Goal: Transaction & Acquisition: Purchase product/service

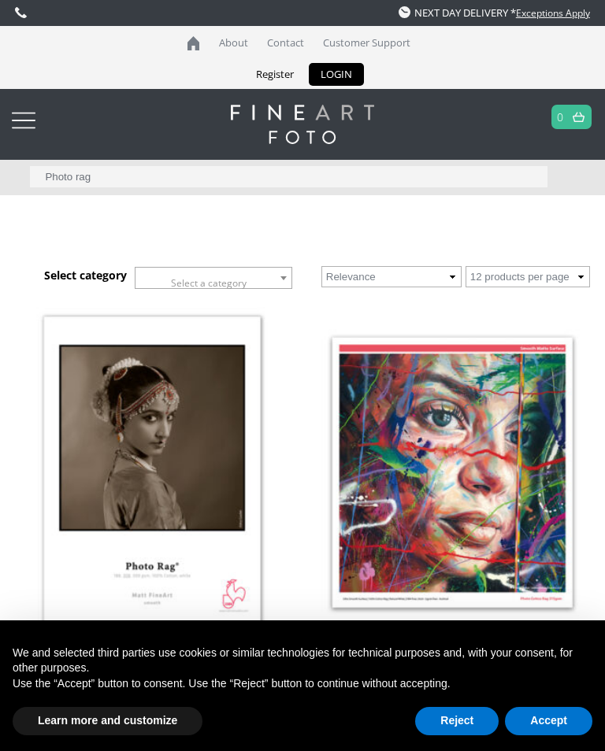
click at [570, 721] on button "Accept" at bounding box center [548, 721] width 87 height 28
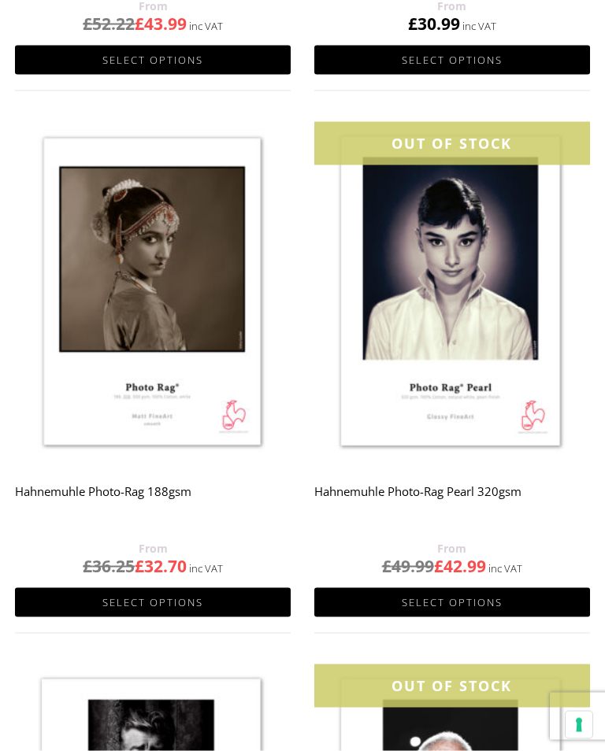
scroll to position [725, 0]
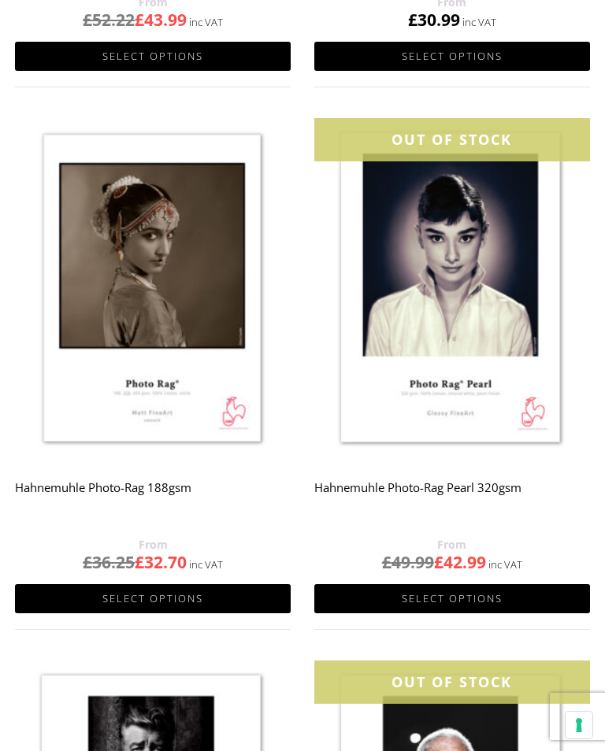
click at [173, 443] on img at bounding box center [153, 290] width 276 height 345
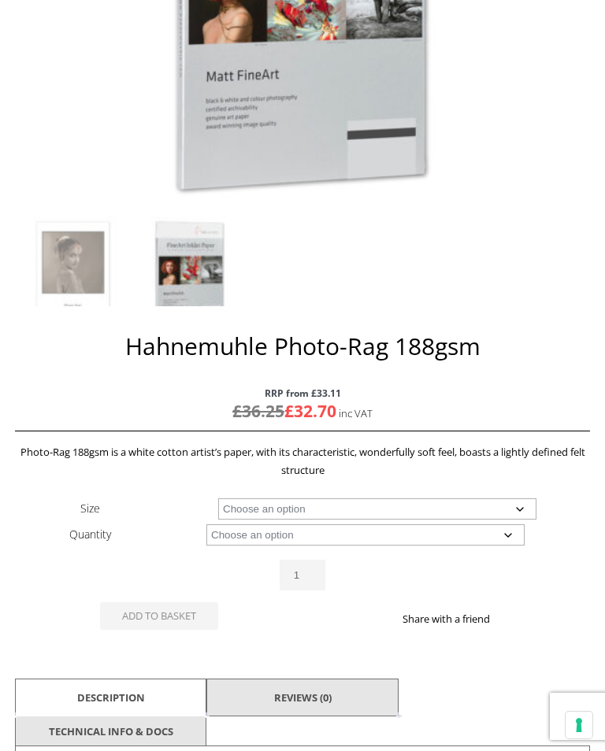
scroll to position [473, 0]
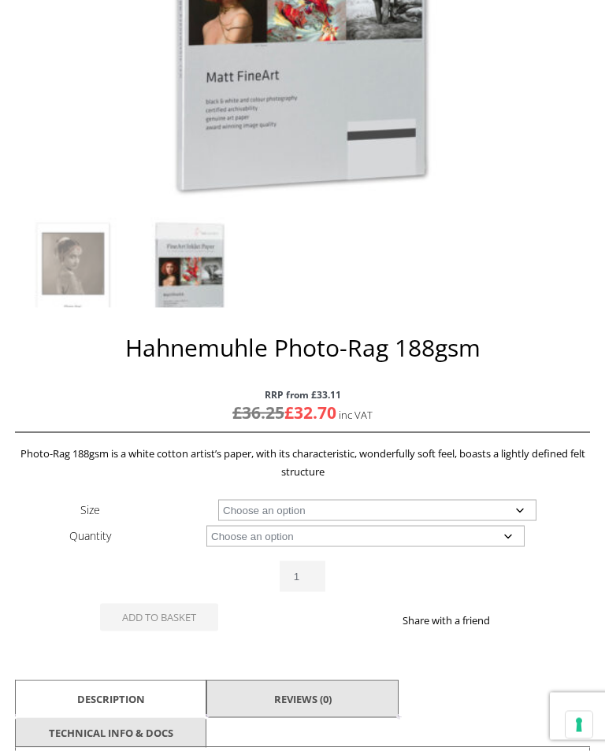
click at [521, 516] on select "Choose an option A4 Sheet A3 Sheet A3+ Sheet A2 Sheet 17" Wide Roll 24" Wide Ro…" at bounding box center [377, 510] width 318 height 21
select select "a4-sheet"
click at [514, 538] on select "Choose an option 25 Sheets" at bounding box center [365, 535] width 318 height 21
select select "25-sheets"
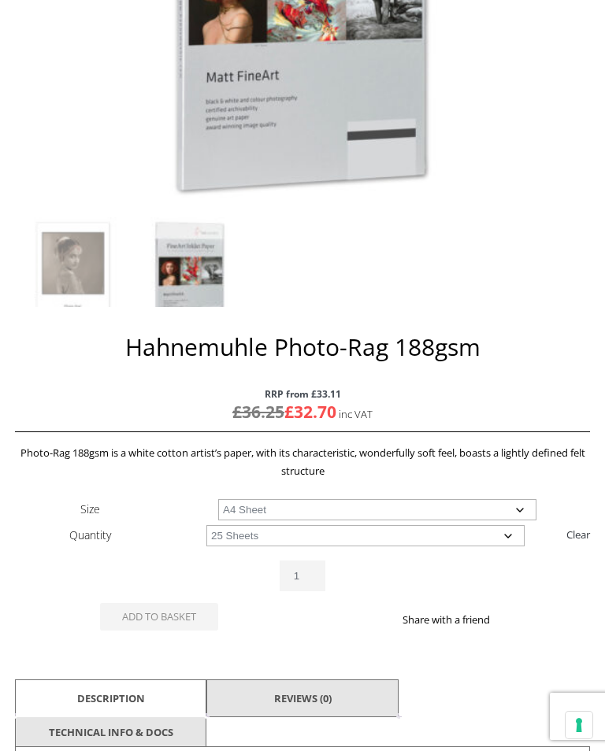
select select "a4-sheet"
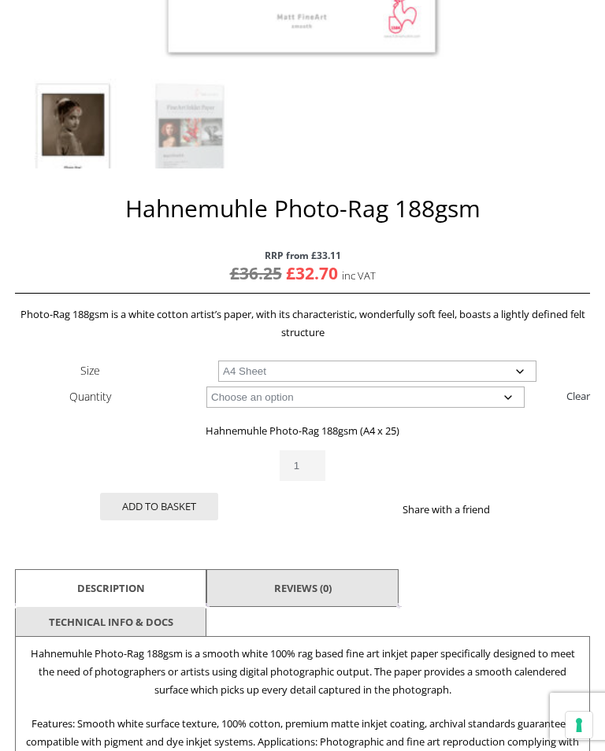
scroll to position [643, 0]
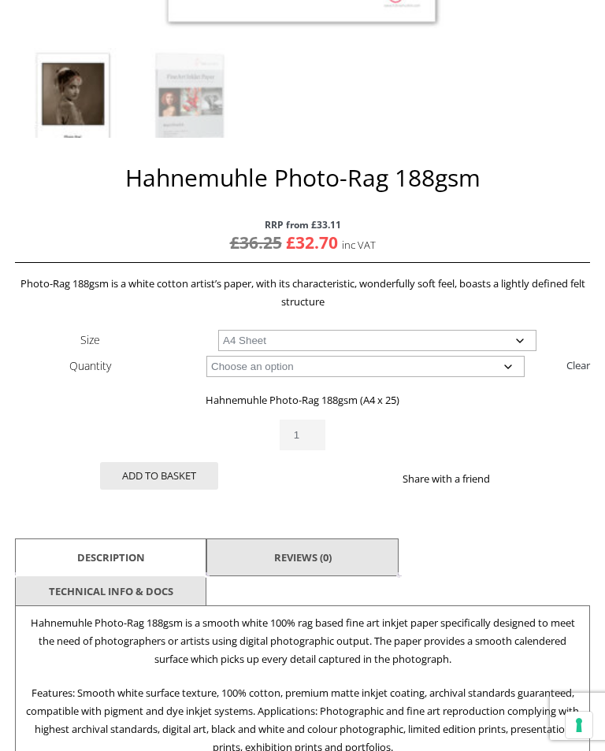
click at [165, 475] on button "Add to basket" at bounding box center [159, 476] width 118 height 28
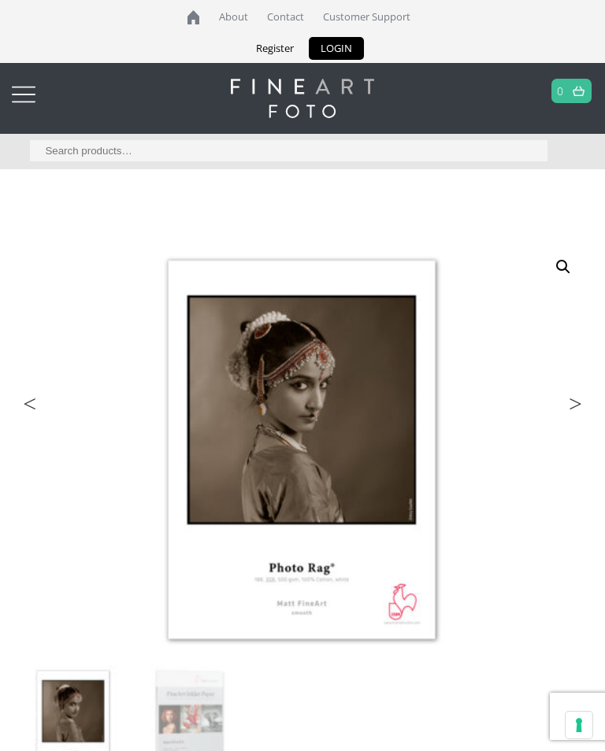
scroll to position [0, 0]
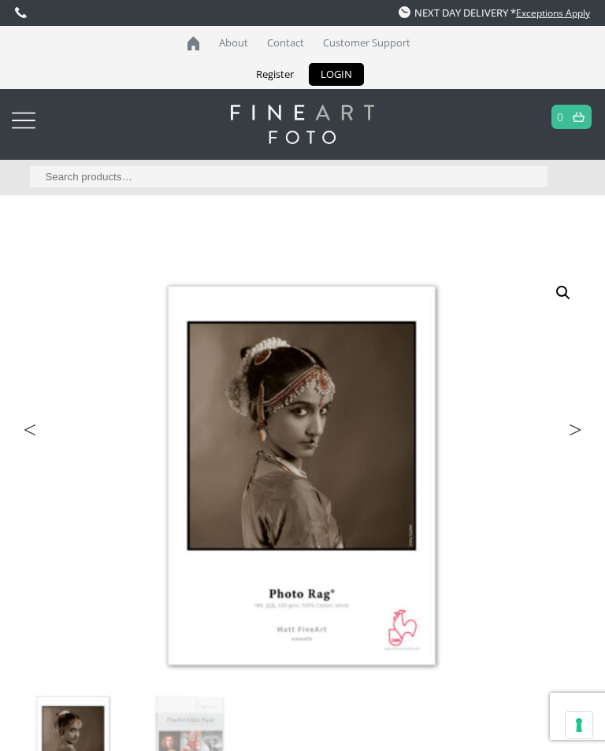
click at [198, 176] on input "Search for:" at bounding box center [288, 176] width 517 height 21
type input "Photo rag"
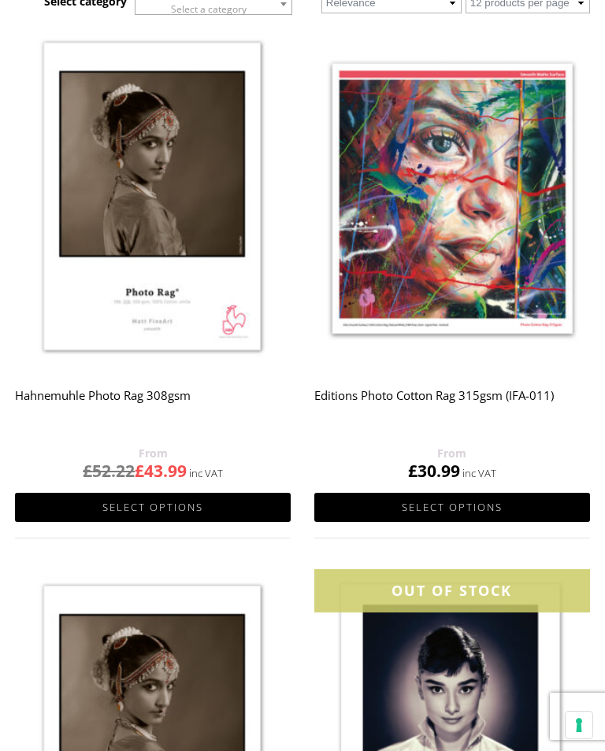
scroll to position [270, 0]
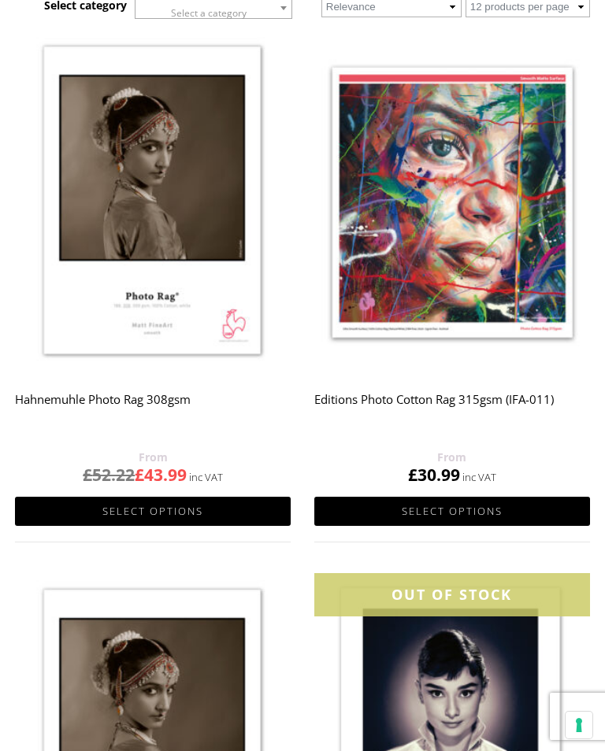
click at [478, 399] on h2 "Editions Photo Cotton Rag 315gsm (IFA-011)" at bounding box center [452, 416] width 276 height 63
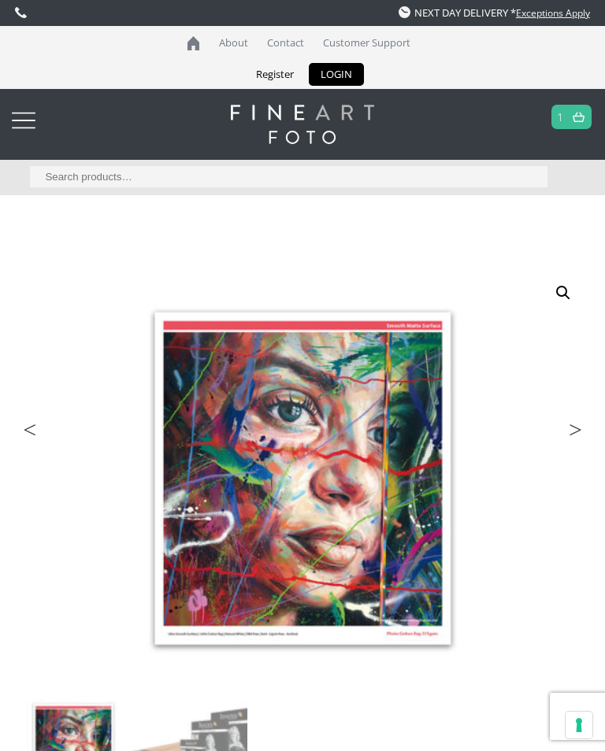
click at [235, 176] on input "Search for:" at bounding box center [288, 176] width 517 height 21
type input "Innova"
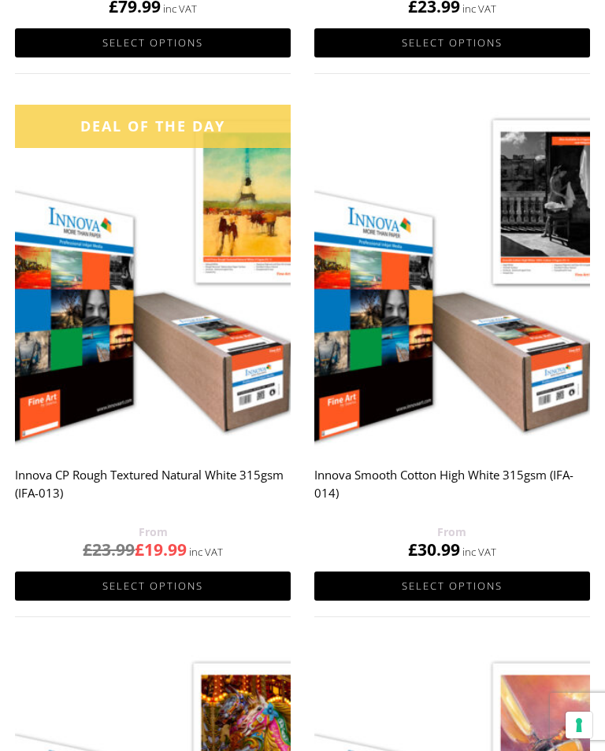
scroll to position [1282, 0]
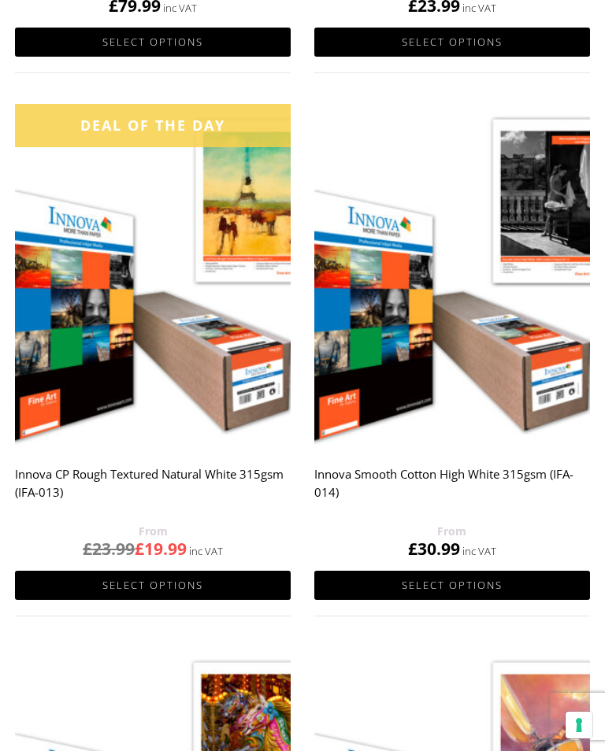
click at [91, 470] on h2 "Innova CP Rough Textured Natural White 315gsm (IFA-013)" at bounding box center [153, 490] width 276 height 63
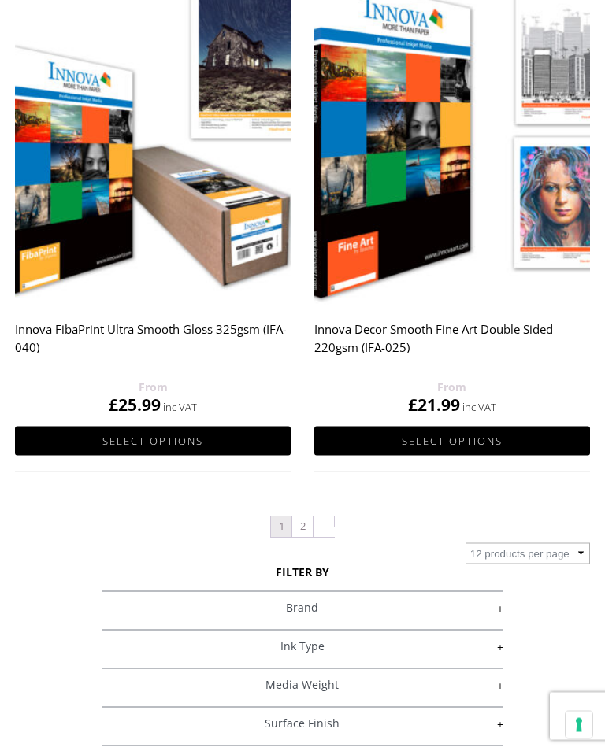
scroll to position [3038, 0]
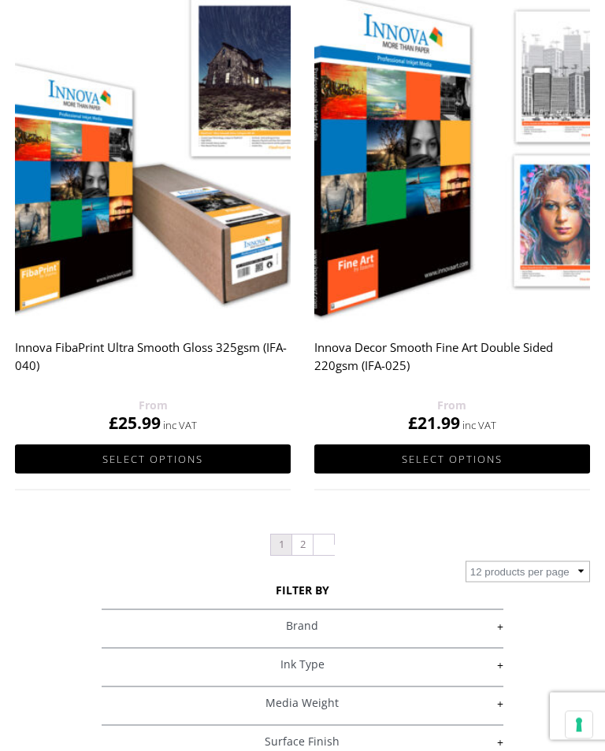
click at [311, 539] on link "2" at bounding box center [302, 546] width 20 height 20
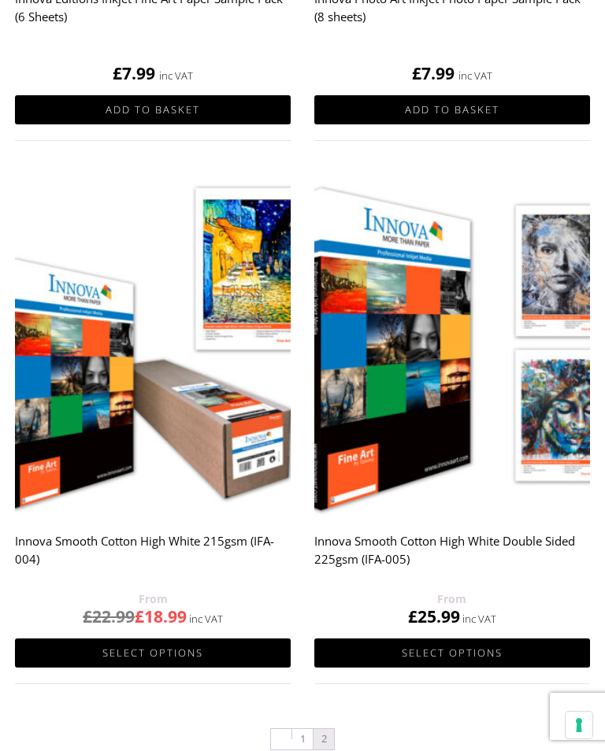
scroll to position [2843, 0]
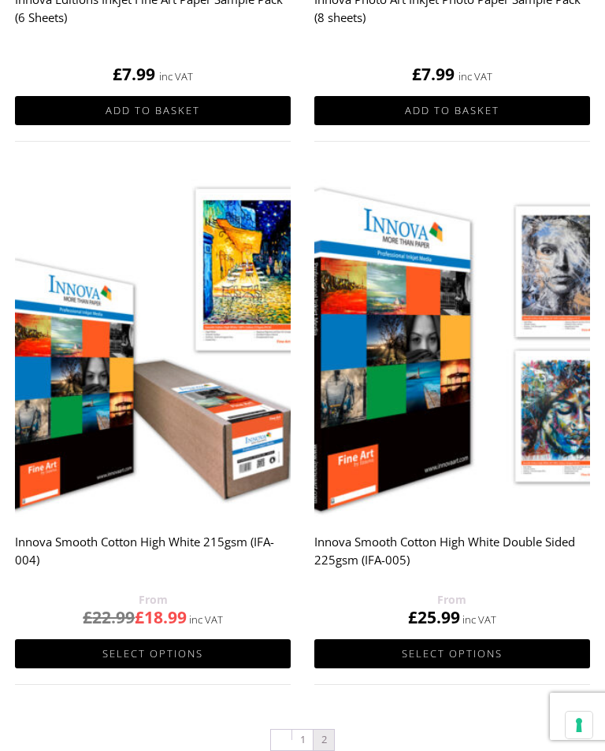
click at [81, 541] on h2 "Innova Smooth Cotton High White 215gsm (IFA-004)" at bounding box center [153, 559] width 276 height 63
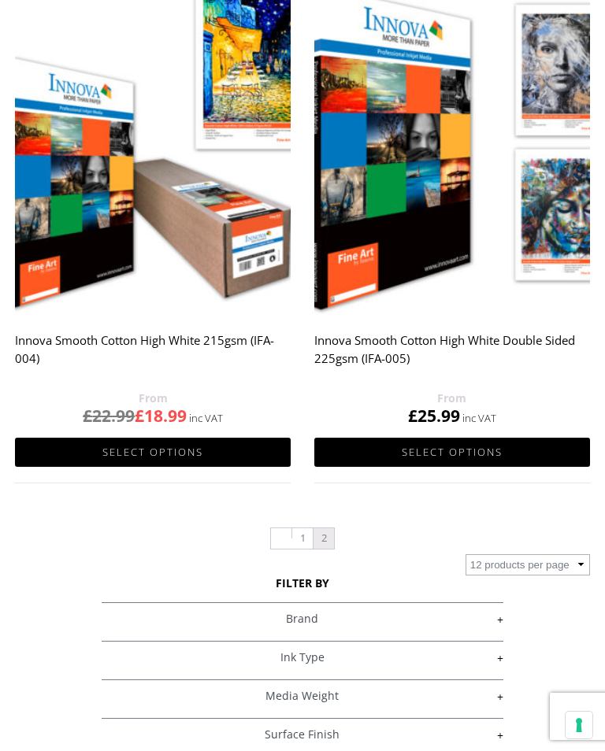
scroll to position [3050, 0]
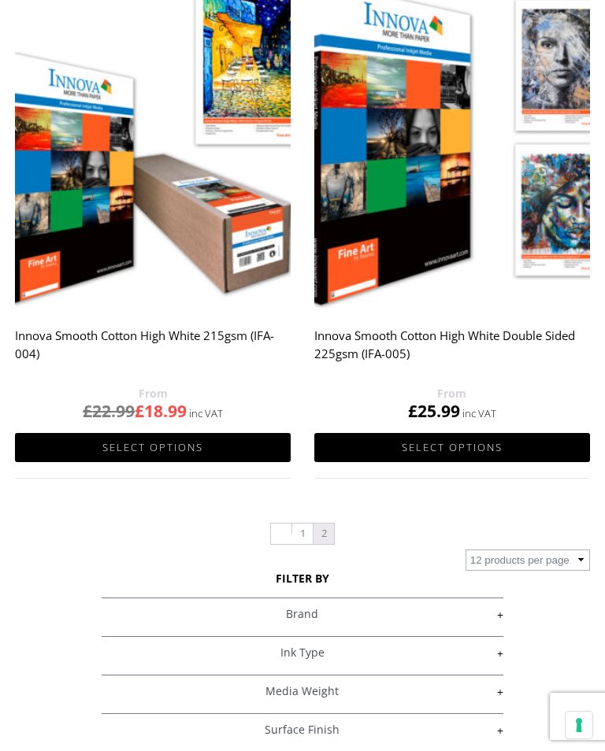
click at [306, 529] on link "1" at bounding box center [302, 534] width 20 height 20
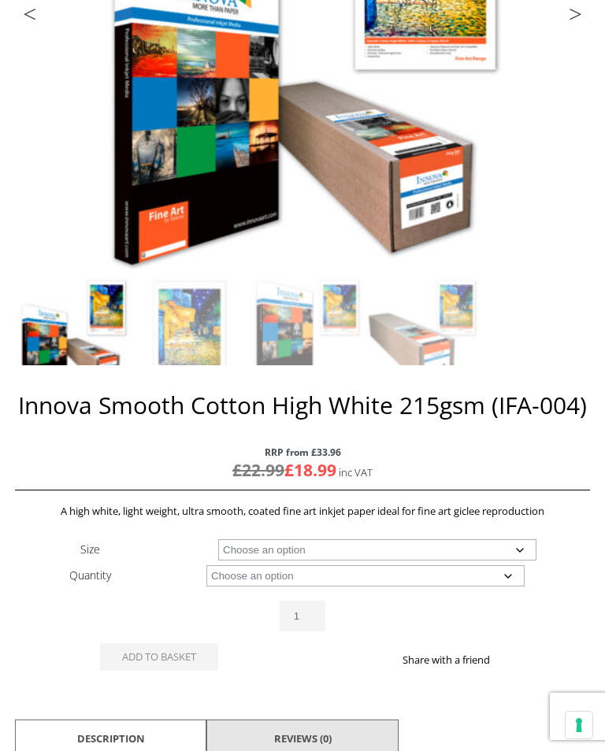
scroll to position [418, 0]
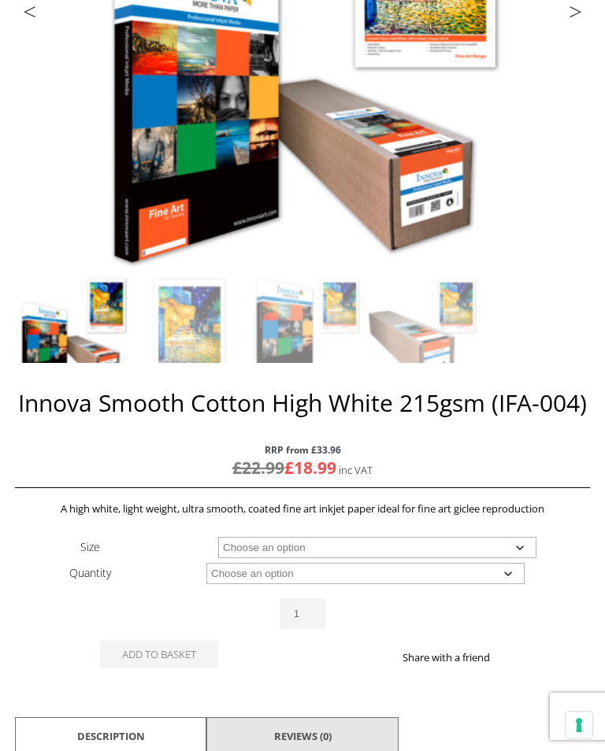
click at [529, 545] on select "Choose an option A4 Sheet A3 Sheet A3+ Sheet A2 Sheet 17" Wide Roll 24" Wide Ro…" at bounding box center [377, 547] width 318 height 21
select select "a4-sheet"
click at [517, 566] on select "Choose an option 25 Sheets" at bounding box center [365, 573] width 318 height 21
select select "25-sheets"
select select "a4-sheet"
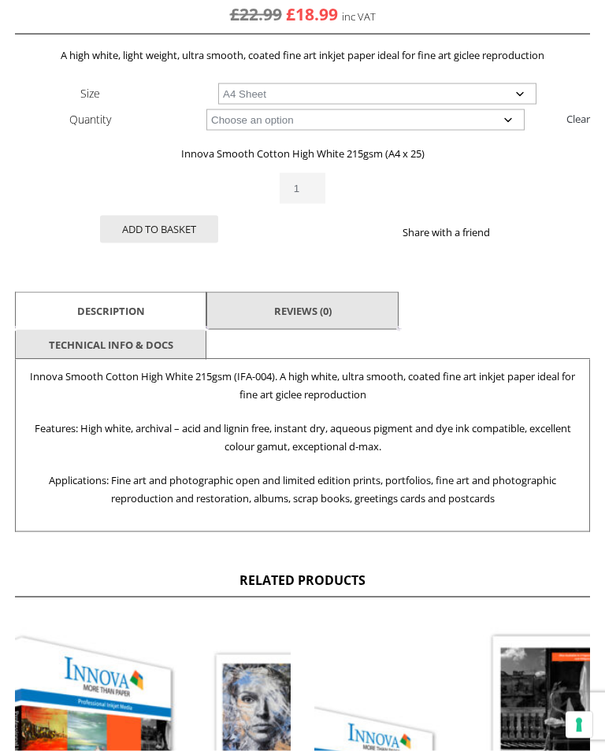
scroll to position [875, 0]
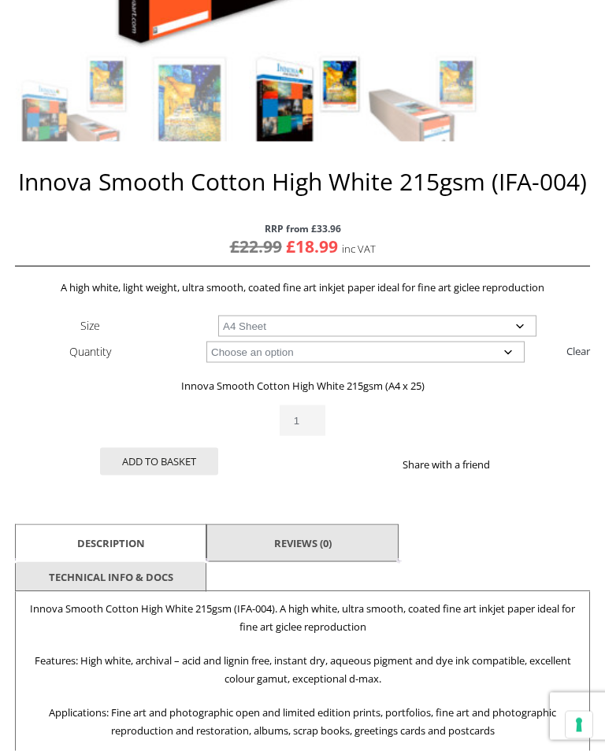
click at [170, 452] on button "Add to basket" at bounding box center [159, 462] width 118 height 28
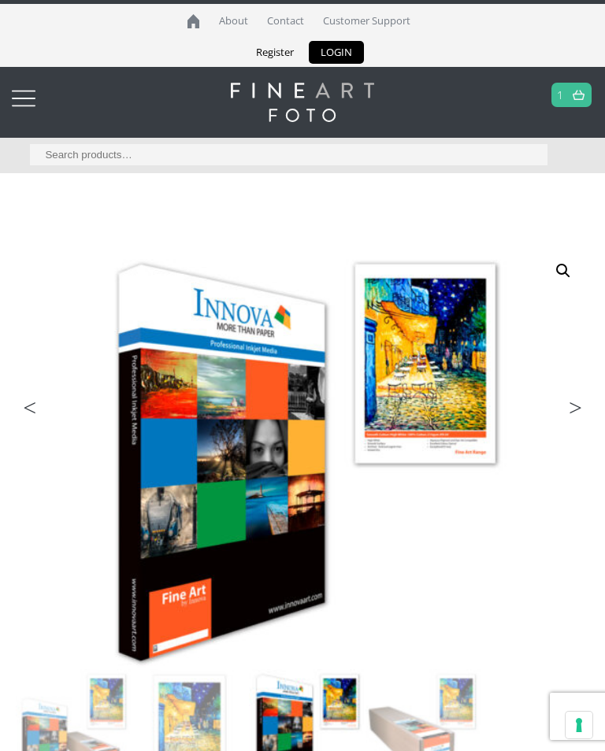
scroll to position [0, 0]
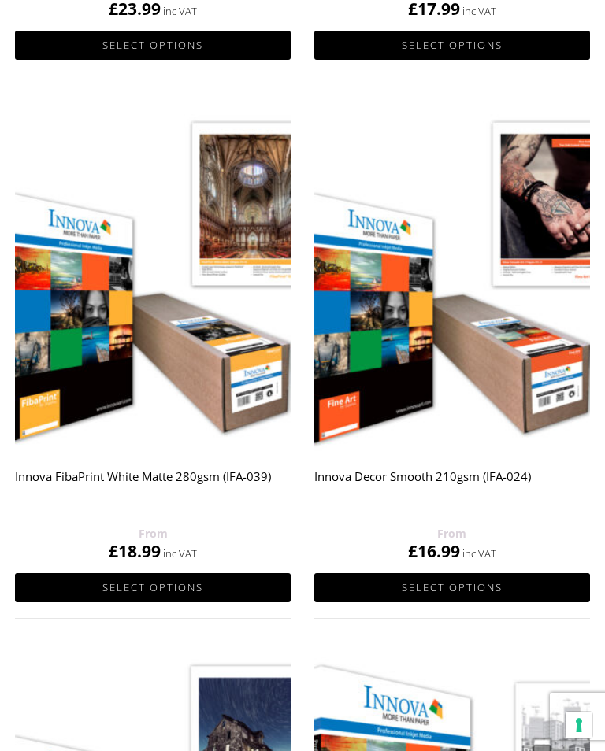
scroll to position [2397, 0]
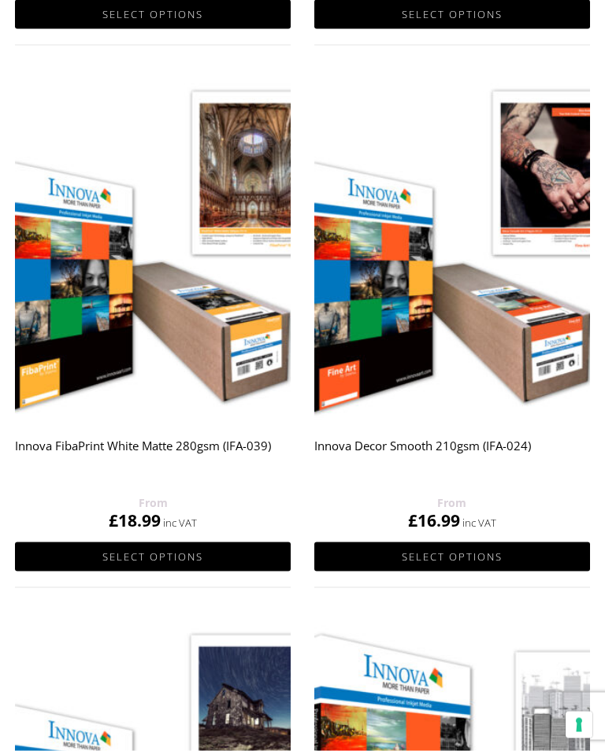
click at [499, 436] on h2 "Innova Decor Smooth 210gsm (IFA-024)" at bounding box center [452, 462] width 276 height 63
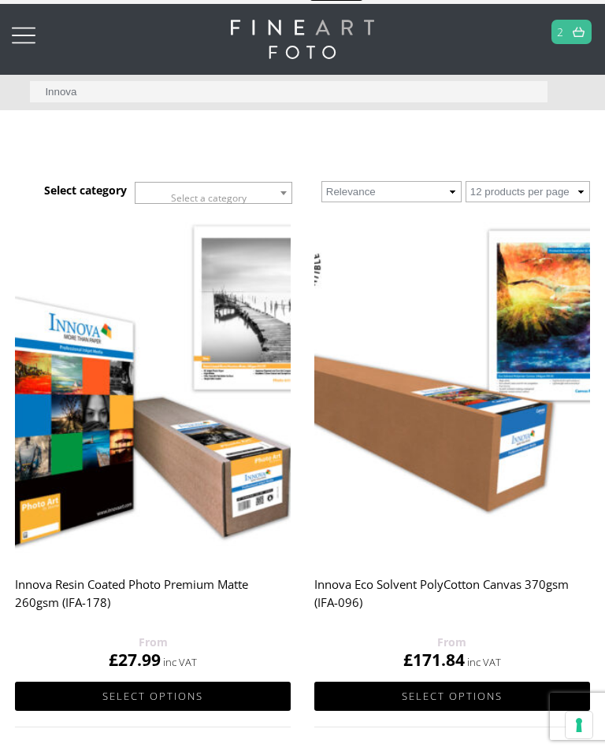
scroll to position [0, 0]
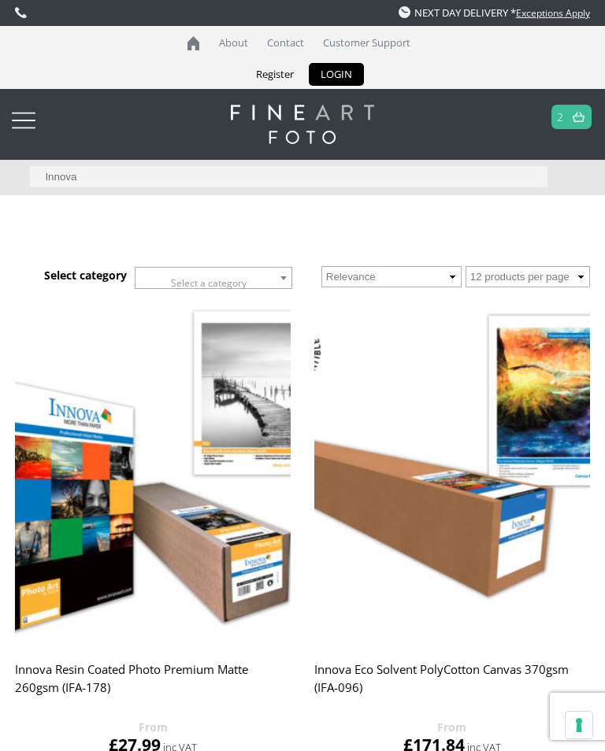
click at [579, 120] on img at bounding box center [579, 117] width 12 height 10
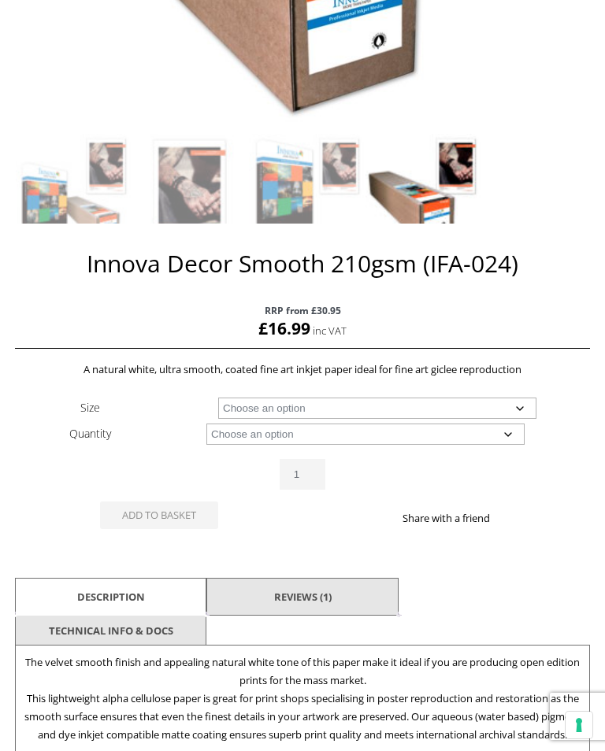
scroll to position [557, 0]
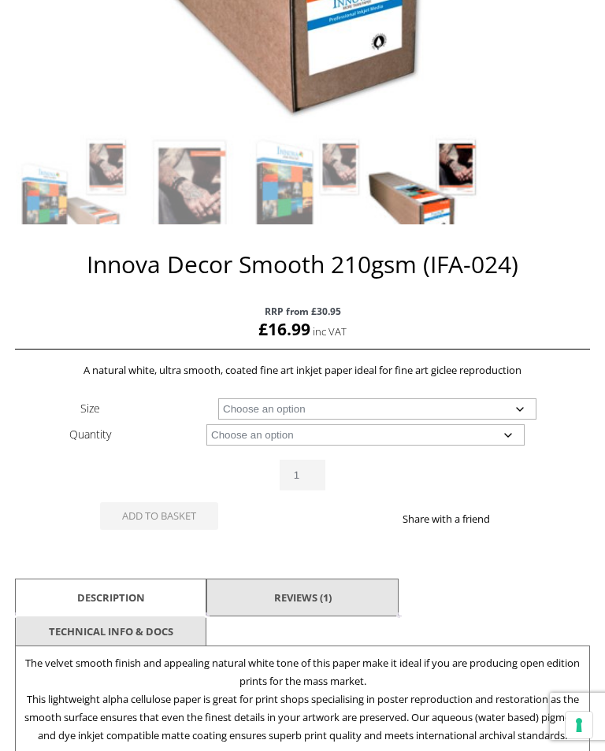
click at [530, 406] on select "Choose an option A4 Sheet A3 Sheet A3+ Sheet A2 Sheet 17" Wide Roll 24" Wide Ro…" at bounding box center [377, 409] width 318 height 21
select select "a4-sheet"
click at [521, 441] on select "Choose an option 25 Sheets" at bounding box center [365, 435] width 318 height 21
select select "25-sheets"
select select "a4-sheet"
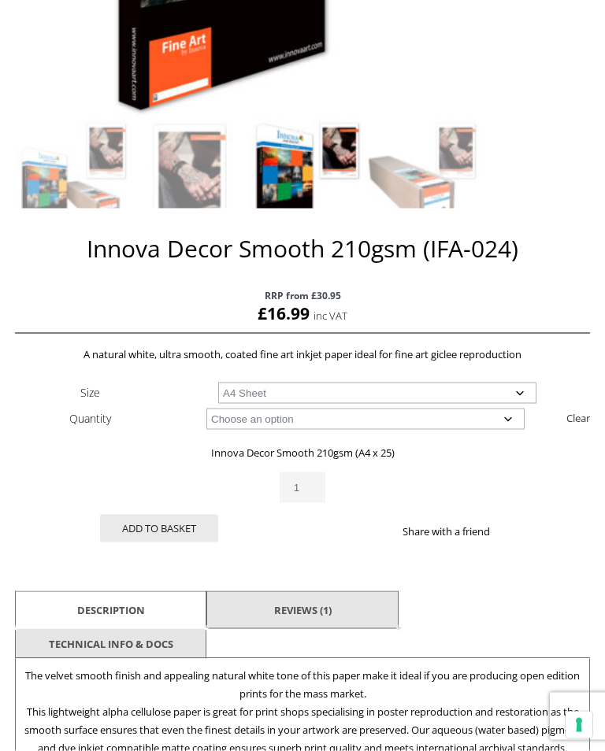
scroll to position [579, 0]
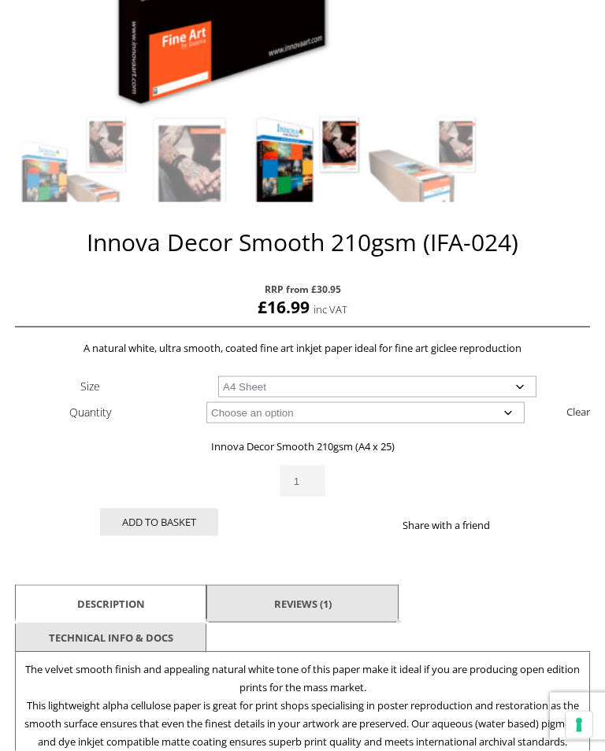
click at [175, 522] on button "Add to basket" at bounding box center [159, 523] width 118 height 28
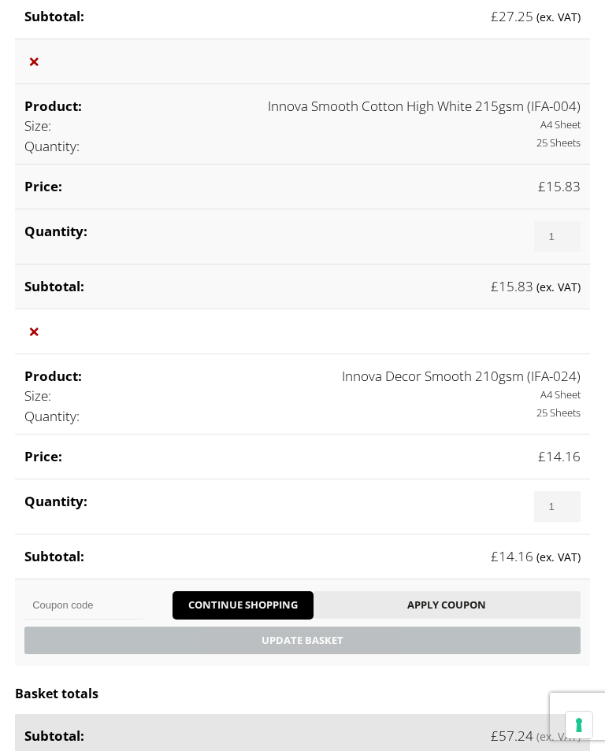
scroll to position [536, 0]
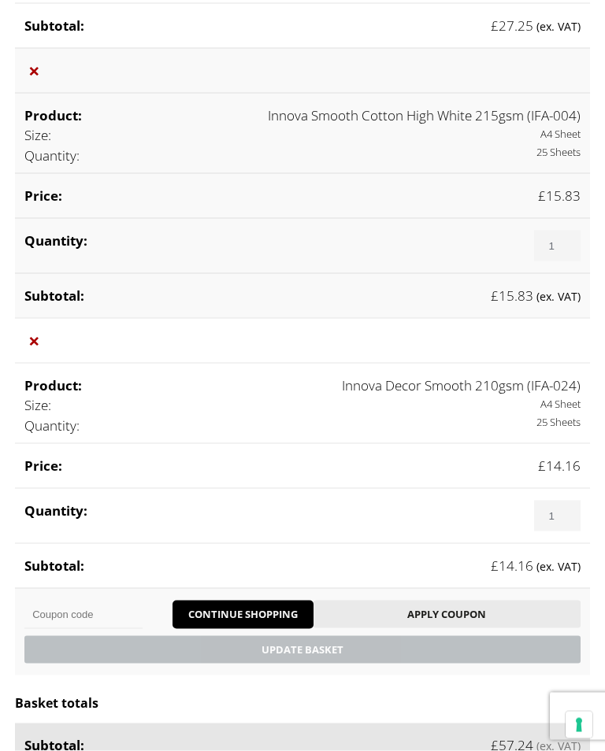
click at [32, 343] on link "×" at bounding box center [34, 341] width 20 height 20
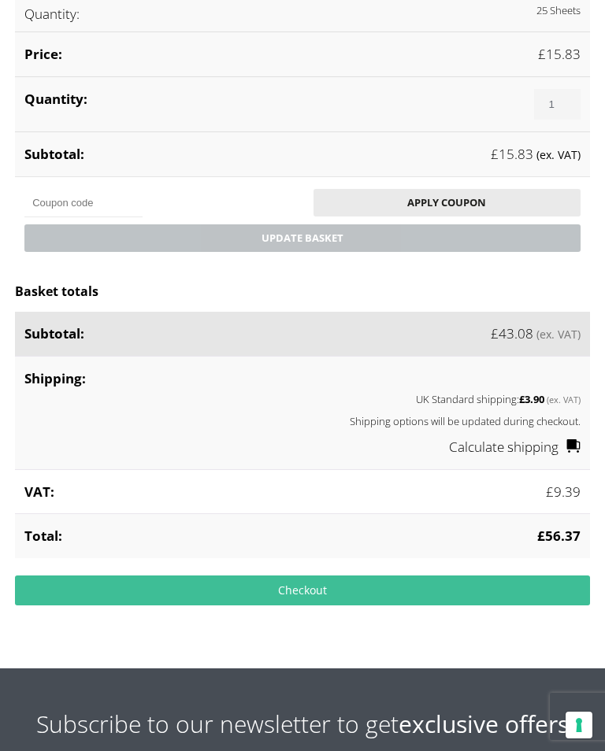
scroll to position [748, 0]
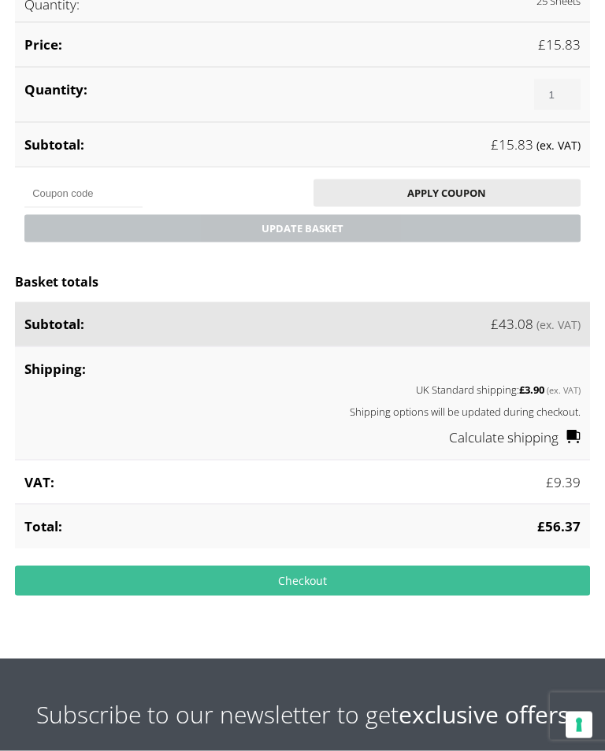
click at [465, 591] on link "Checkout" at bounding box center [302, 581] width 575 height 30
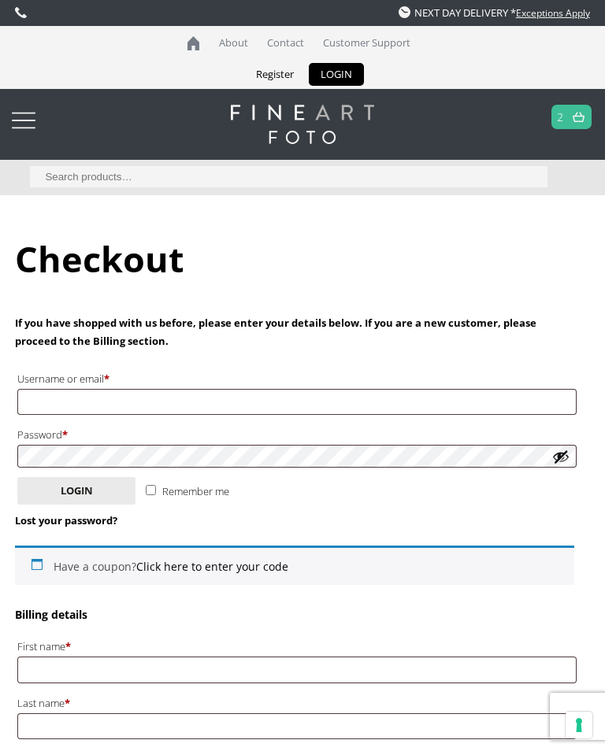
click at [53, 498] on button "Login" at bounding box center [76, 491] width 118 height 28
click at [355, 406] on input "Username or email * Required" at bounding box center [296, 402] width 559 height 26
type input "P"
type input "[EMAIL_ADDRESS][DOMAIN_NAME]"
click at [107, 485] on button "Login" at bounding box center [76, 491] width 118 height 28
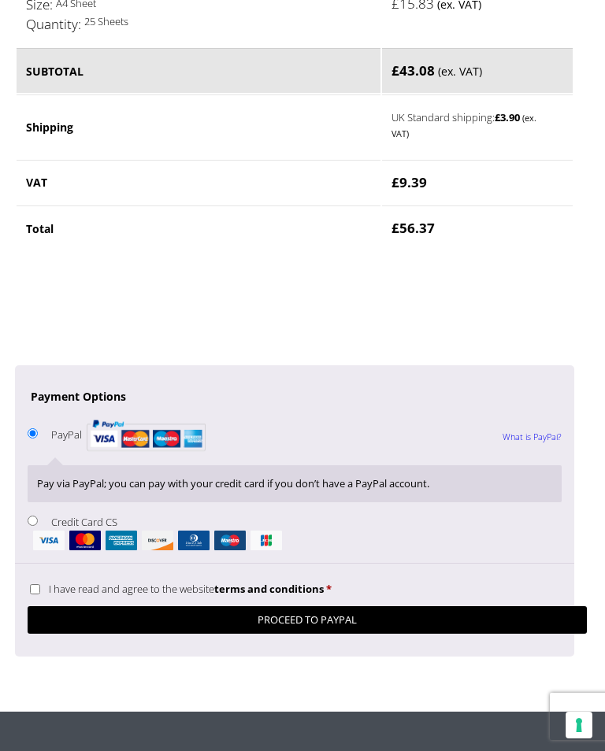
scroll to position [1597, 0]
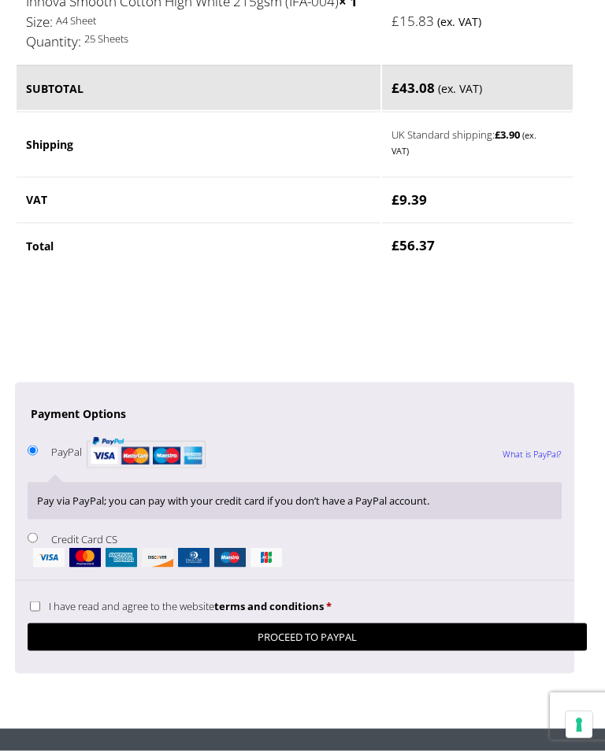
click at [34, 602] on input "I have read and agree to the website terms and conditions *" at bounding box center [35, 607] width 10 height 10
checkbox input "true"
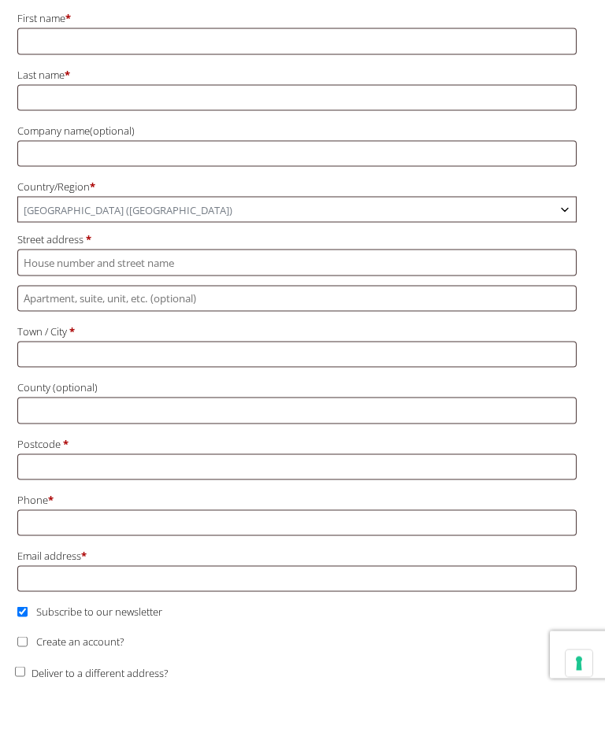
scroll to position [742, 0]
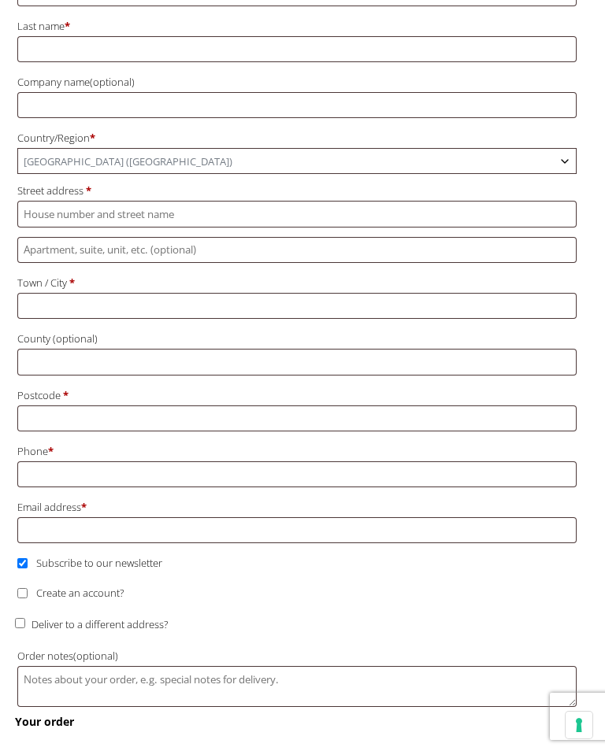
click at [22, 588] on input "Create an account?" at bounding box center [22, 593] width 10 height 10
checkbox input "true"
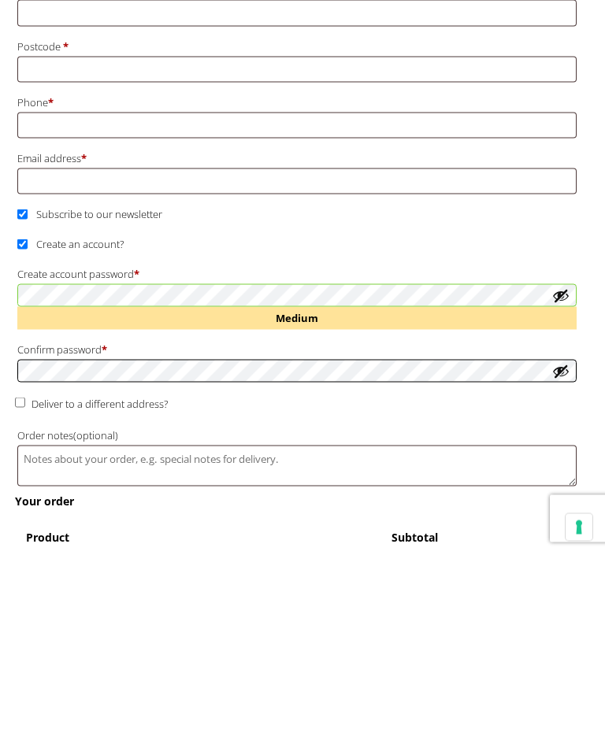
scroll to position [894, 0]
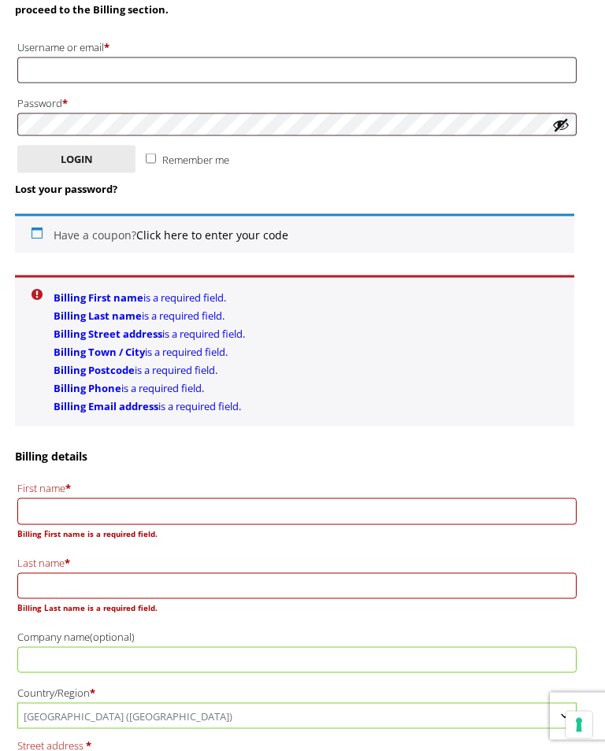
scroll to position [348, 0]
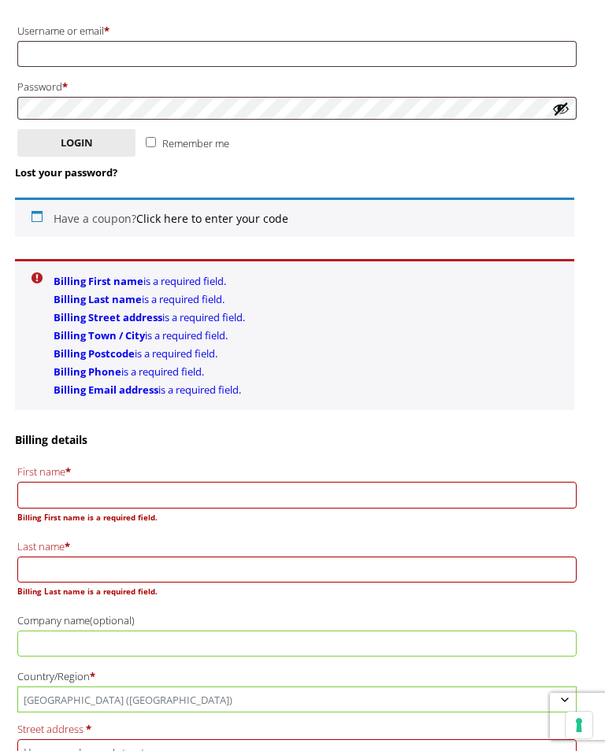
click at [449, 493] on input "First name *" at bounding box center [296, 495] width 559 height 26
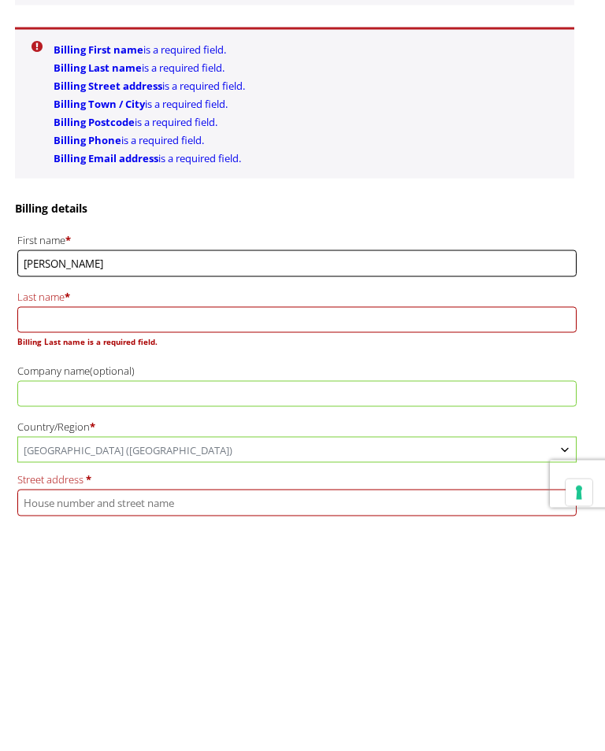
type input "Philip"
click at [258, 540] on input "Last name *" at bounding box center [296, 553] width 559 height 26
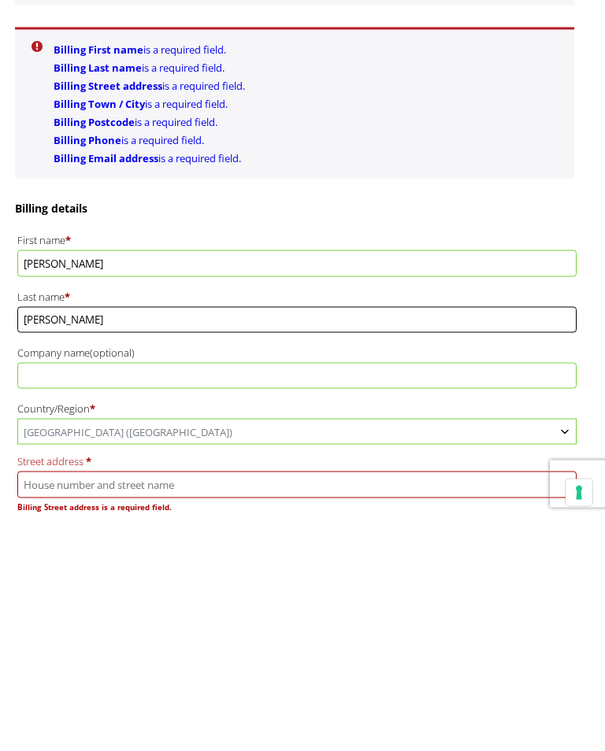
type input "Warne"
click at [301, 595] on input "Company name (optional)" at bounding box center [296, 608] width 559 height 26
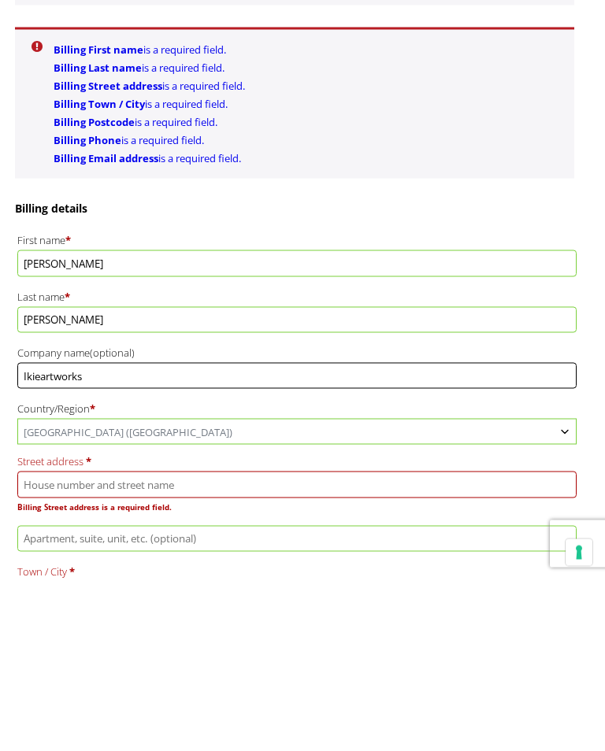
scroll to position [408, 0]
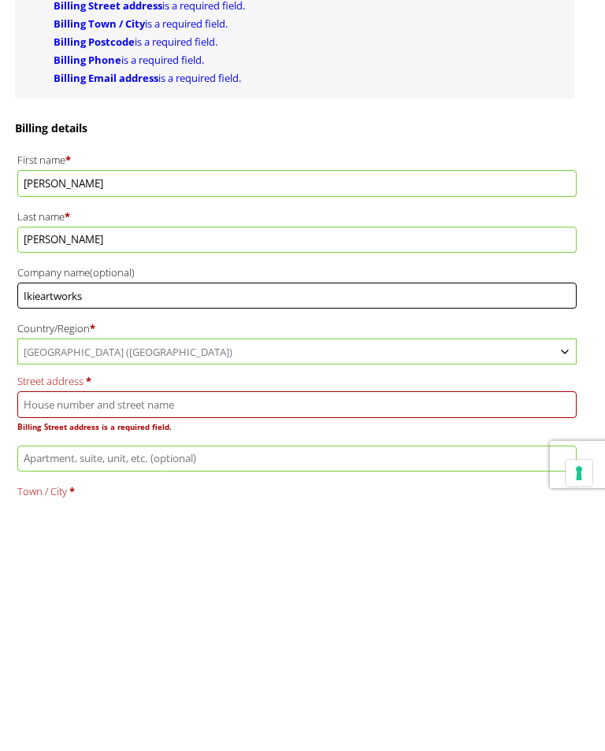
type input "Ikieartworks"
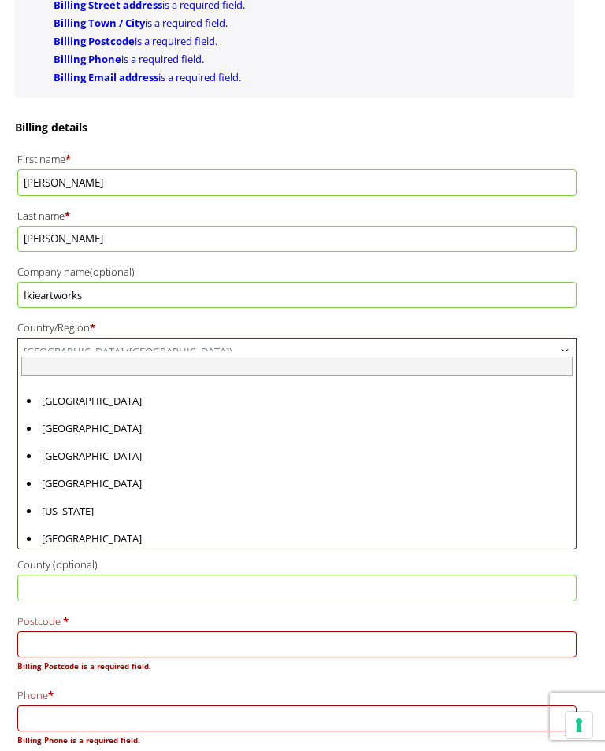
scroll to position [6368, 0]
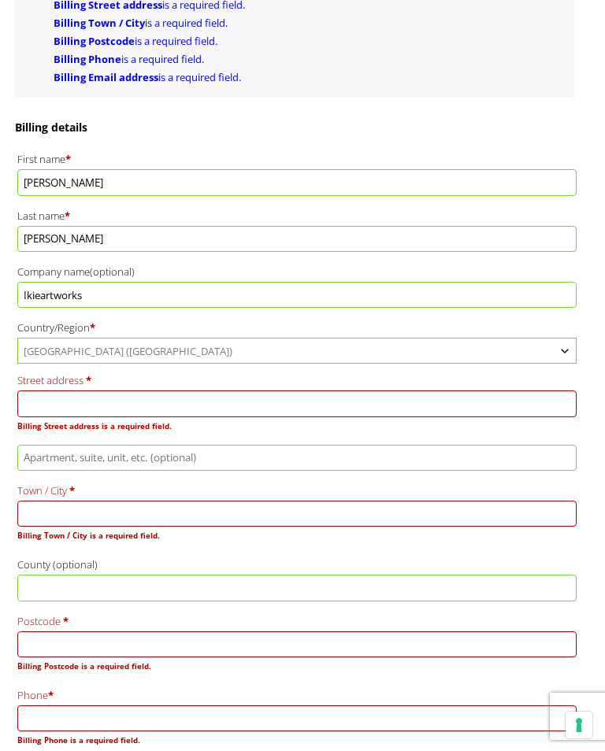
click at [310, 399] on input "Street address *" at bounding box center [296, 404] width 559 height 26
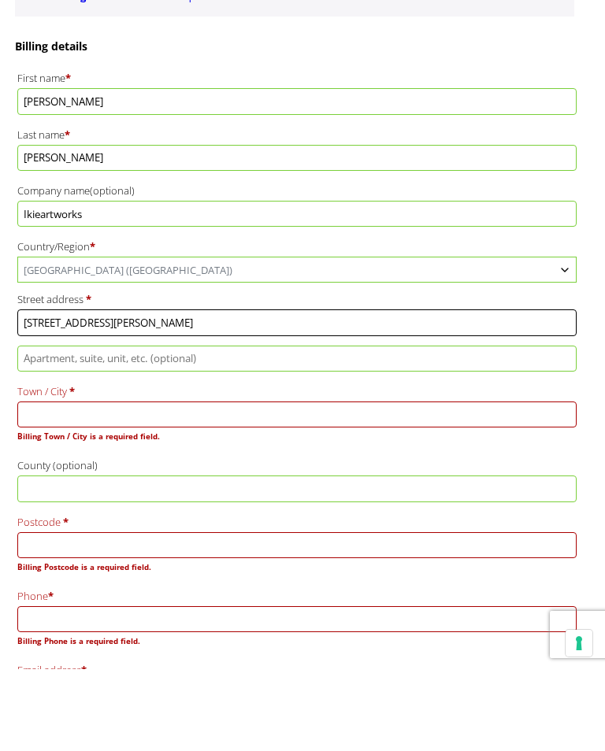
type input "27 Bawden road"
click at [360, 484] on input "Town / City *" at bounding box center [296, 497] width 559 height 26
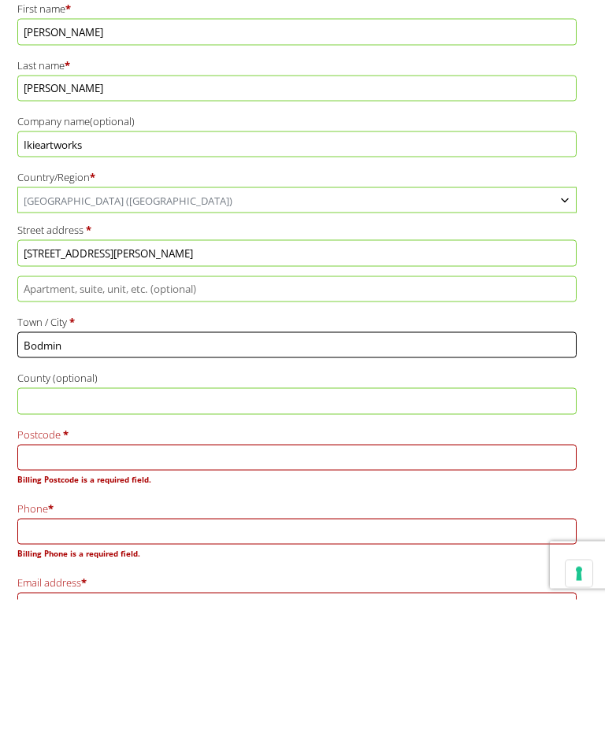
type input "Bodmin"
click at [384, 576] on label "Postcode *" at bounding box center [296, 586] width 559 height 20
click at [384, 596] on input "Postcode *" at bounding box center [296, 609] width 559 height 26
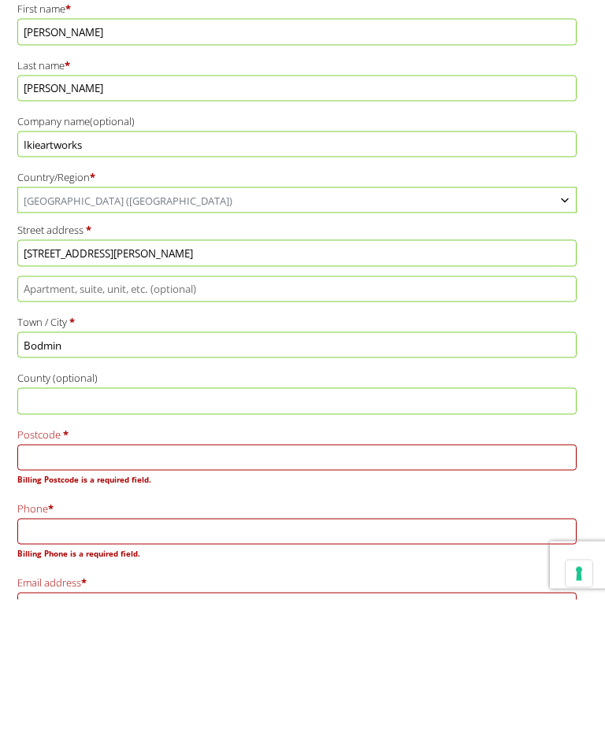
click at [362, 540] on input "County (optional)" at bounding box center [296, 553] width 559 height 26
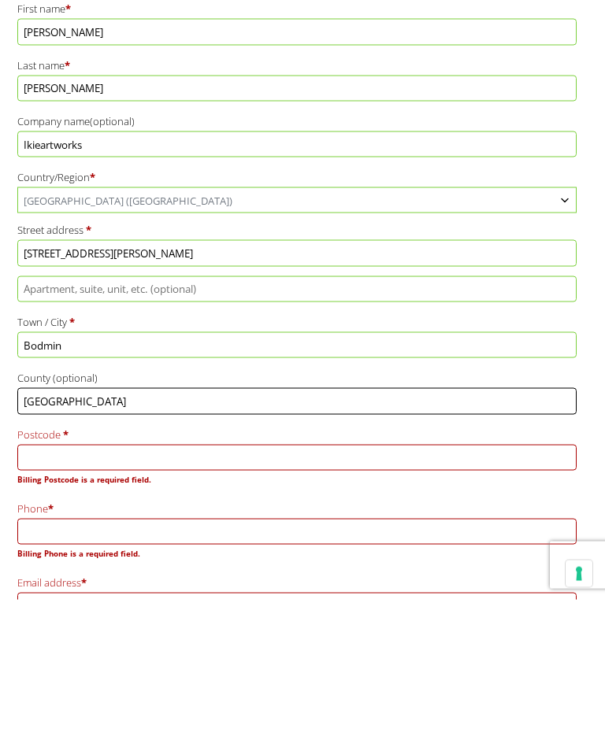
type input "Cornwall"
click at [314, 596] on input "Postcode *" at bounding box center [296, 609] width 559 height 26
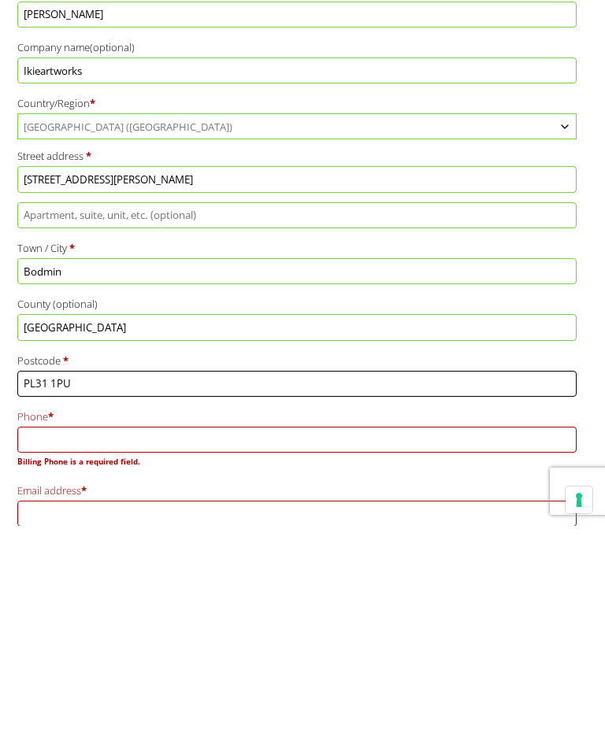
type input "PL31 1PU"
click at [369, 652] on input "Phone *" at bounding box center [296, 665] width 559 height 26
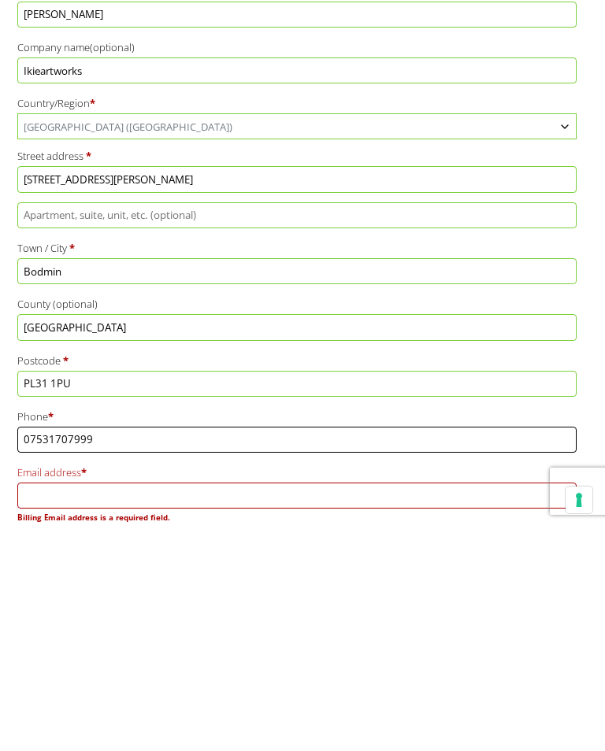
type input "07531707999"
click at [335, 708] on input "Email address *" at bounding box center [296, 721] width 559 height 26
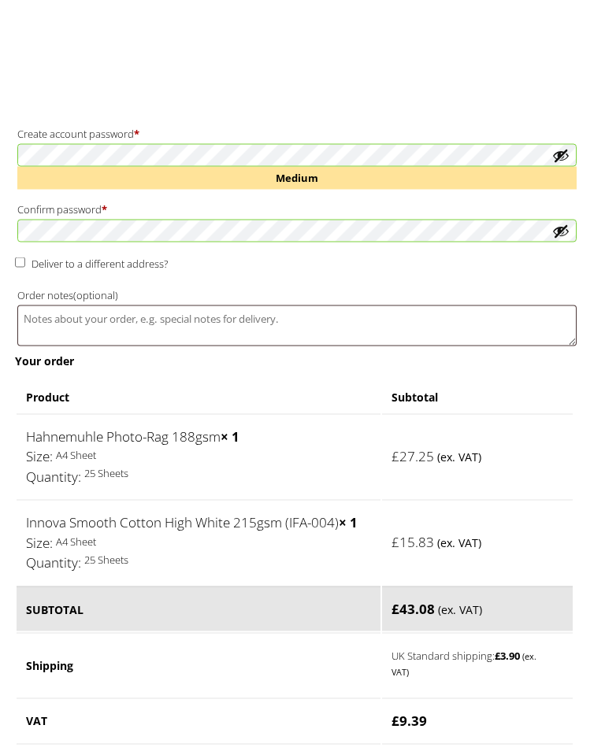
scroll to position [1467, 0]
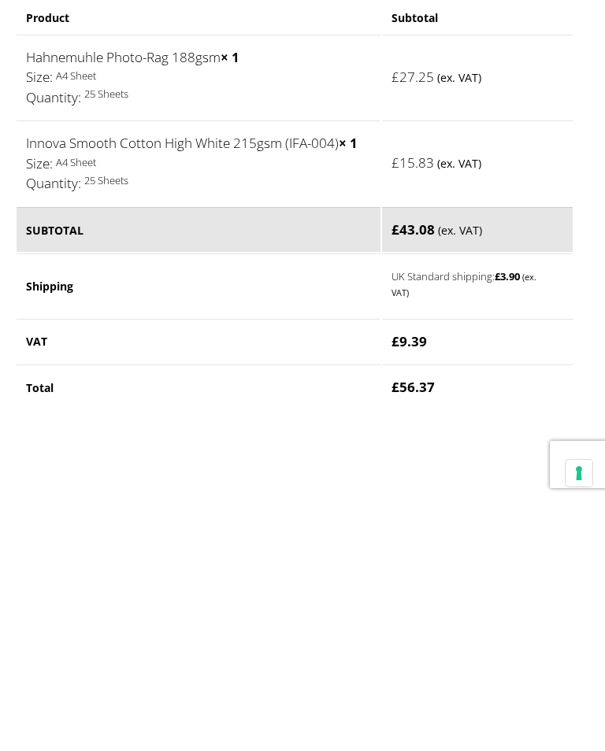
type input "phil_warne@hotmail.com"
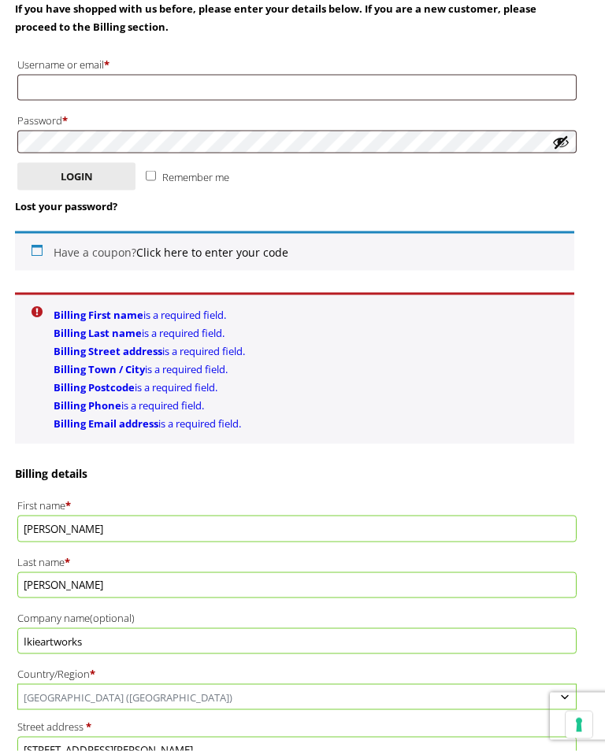
scroll to position [307, 0]
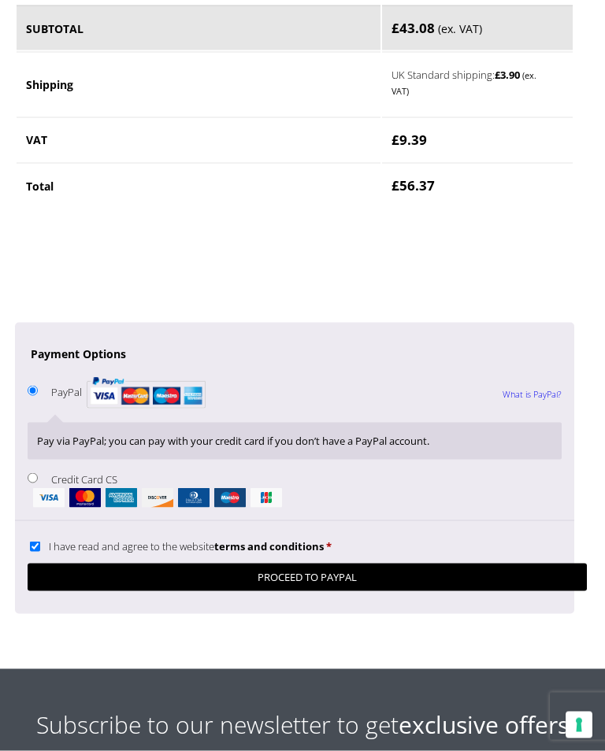
click at [350, 564] on button "Proceed to PayPal" at bounding box center [307, 578] width 559 height 28
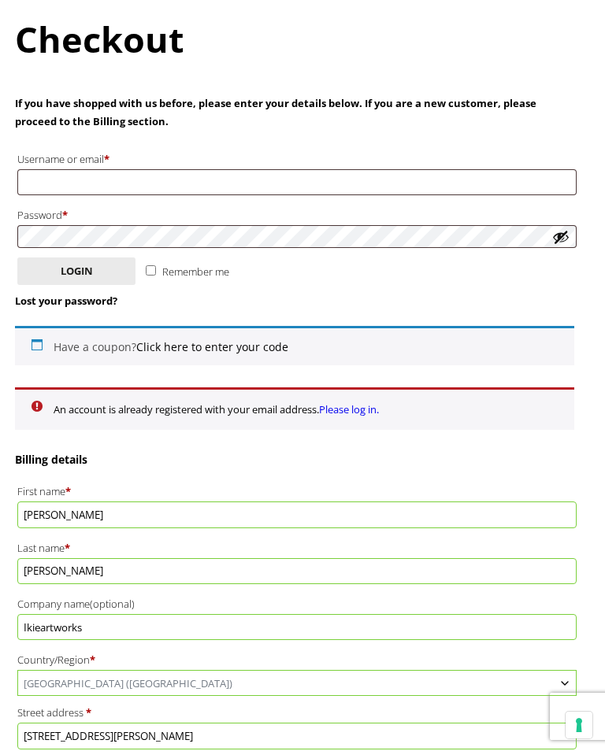
scroll to position [219, 0]
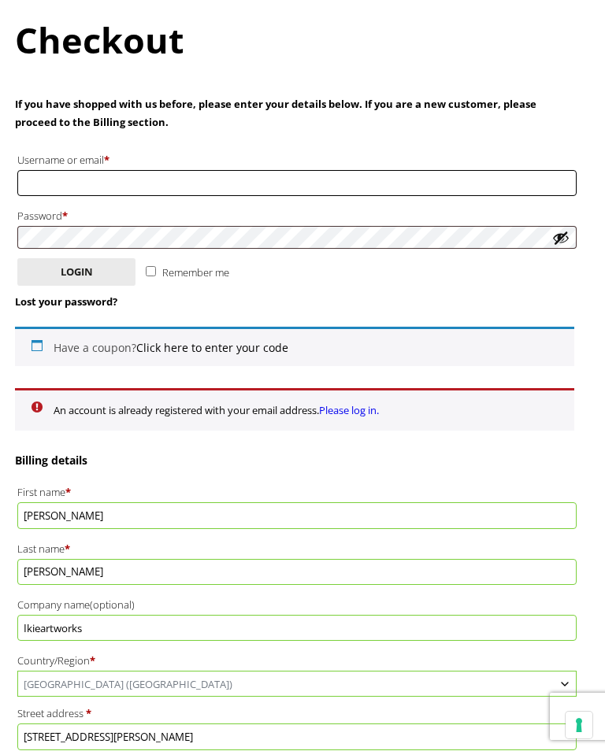
click at [351, 185] on input "Username or email * Required" at bounding box center [296, 183] width 559 height 26
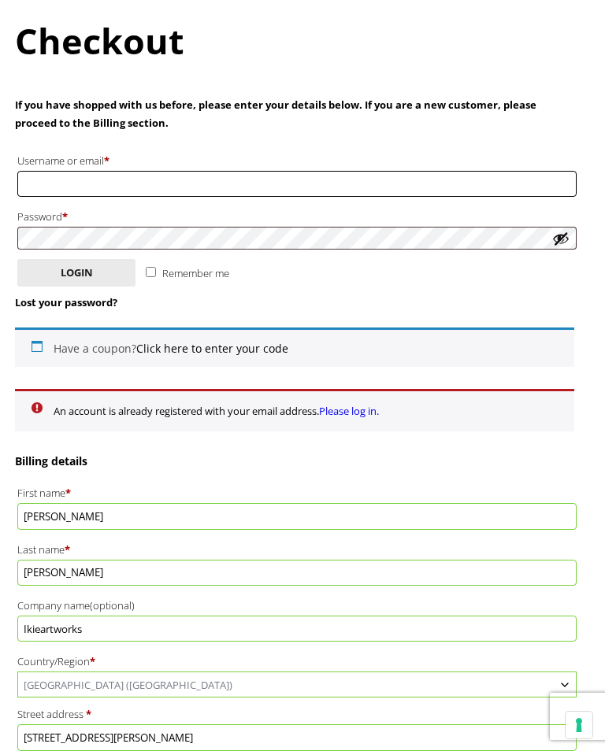
type input "P"
type input "phil_warne@hotmail.com"
click at [99, 272] on button "Login" at bounding box center [76, 273] width 118 height 28
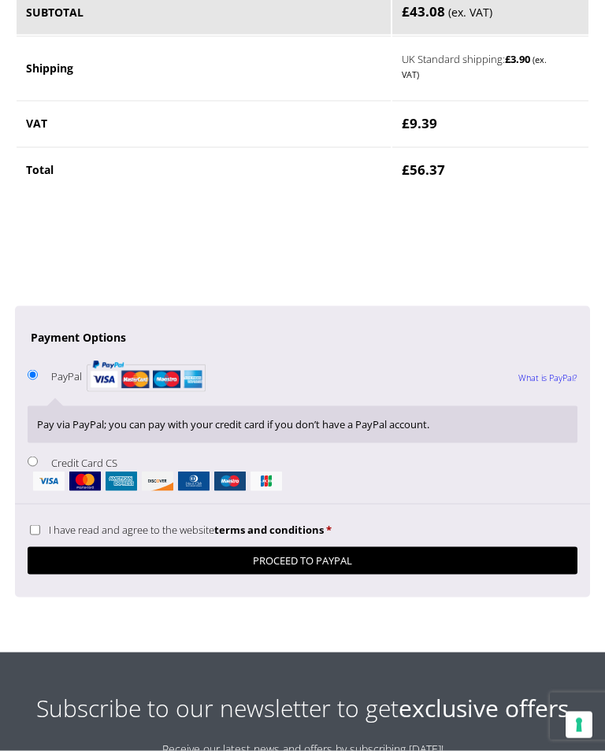
click at [443, 547] on button "Proceed to PayPal" at bounding box center [303, 561] width 550 height 28
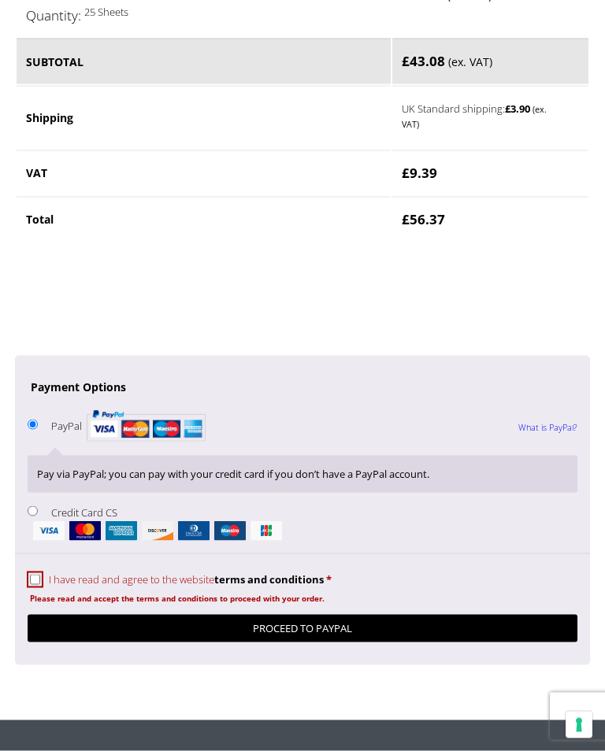
scroll to position [1300, 0]
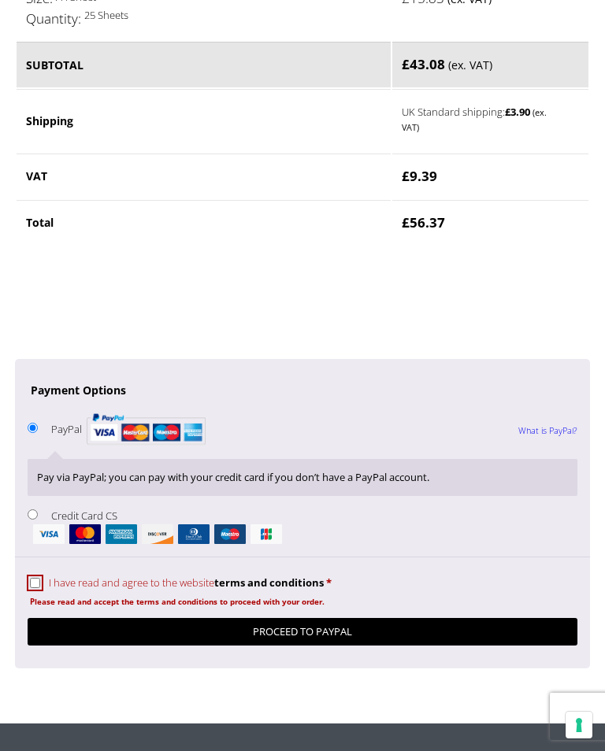
click at [32, 578] on input "I have read and agree to the website terms and conditions *" at bounding box center [35, 583] width 10 height 10
checkbox input "true"
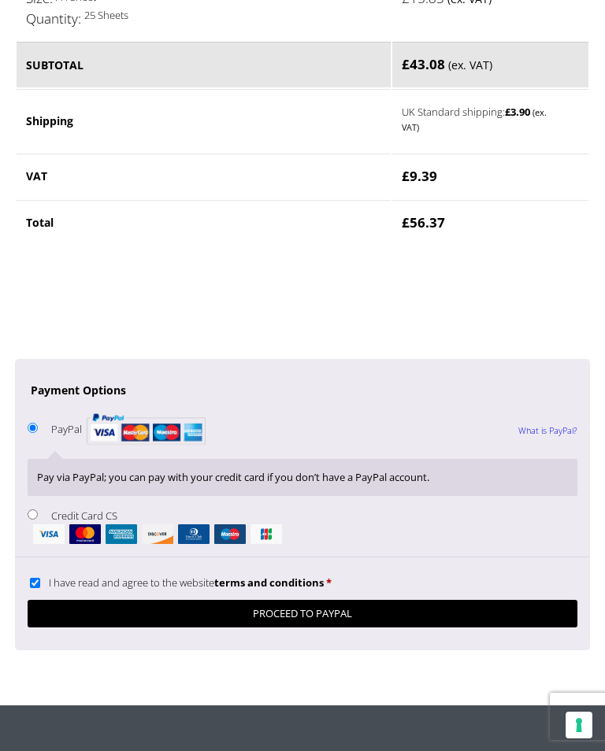
scroll to position [1352, 0]
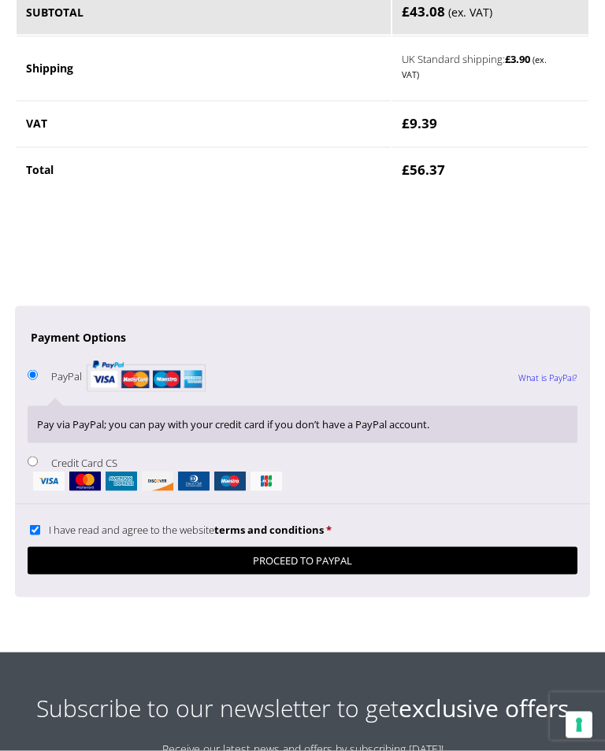
click at [466, 547] on button "Proceed to PayPal" at bounding box center [303, 561] width 550 height 28
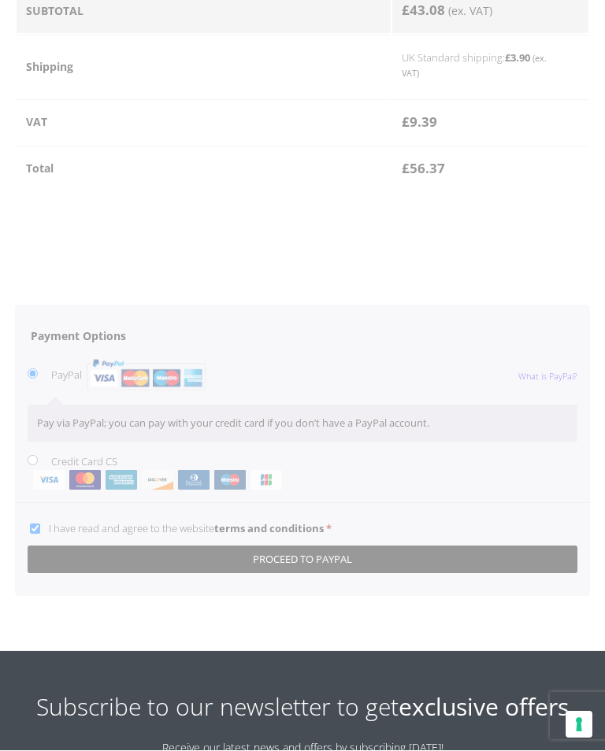
scroll to position [1378, 0]
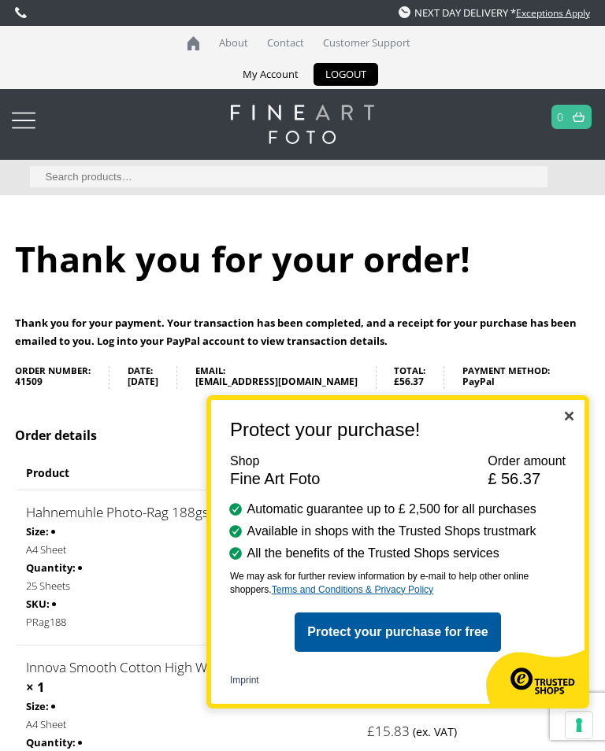
click at [571, 419] on img "Close" at bounding box center [569, 416] width 9 height 9
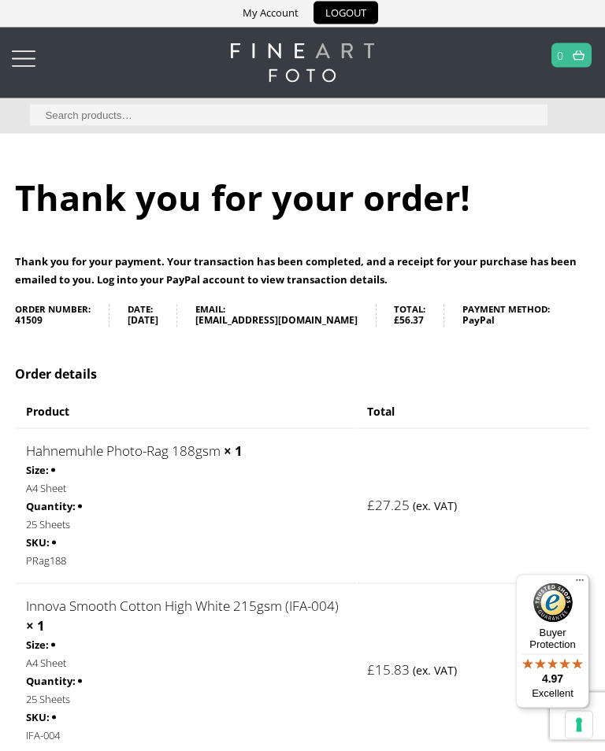
scroll to position [43, 0]
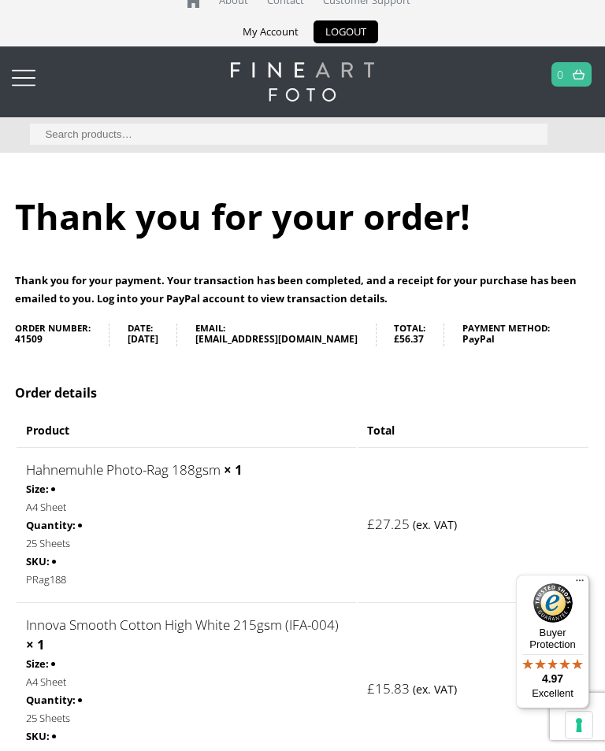
click at [28, 80] on div at bounding box center [24, 78] width 24 height 32
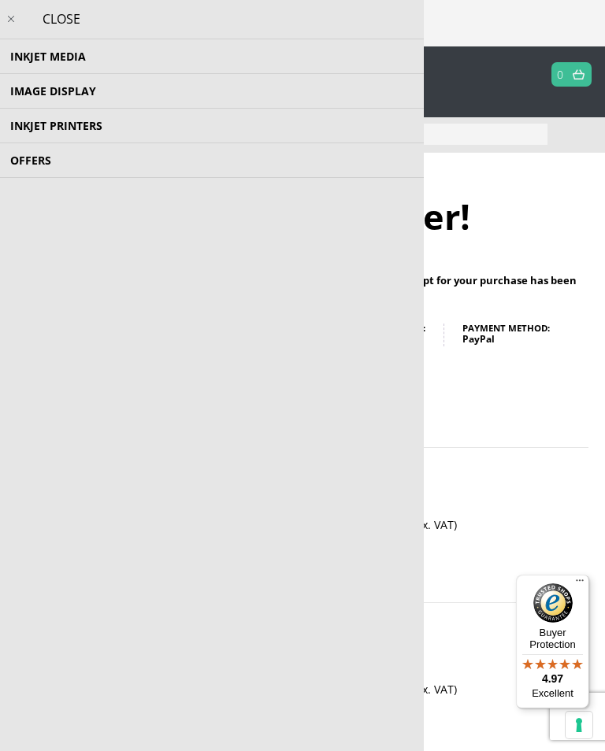
click at [73, 22] on div "CLOSE" at bounding box center [212, 19] width 424 height 39
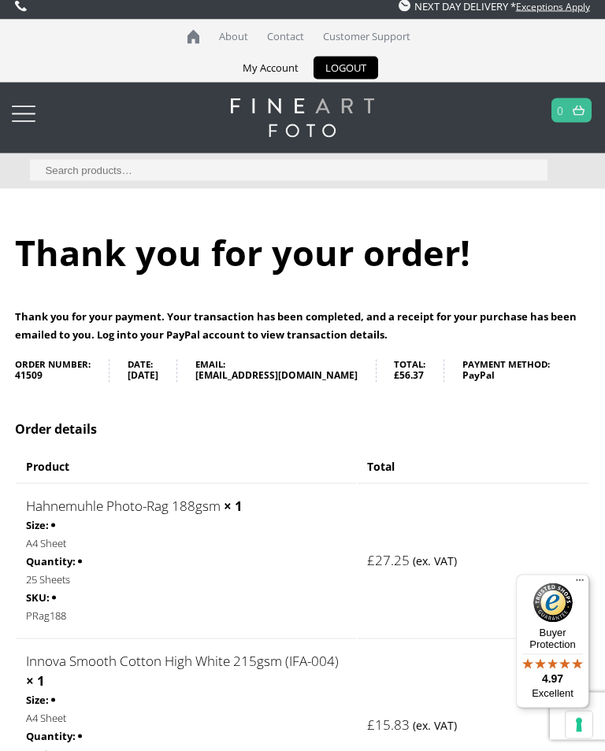
scroll to position [0, 0]
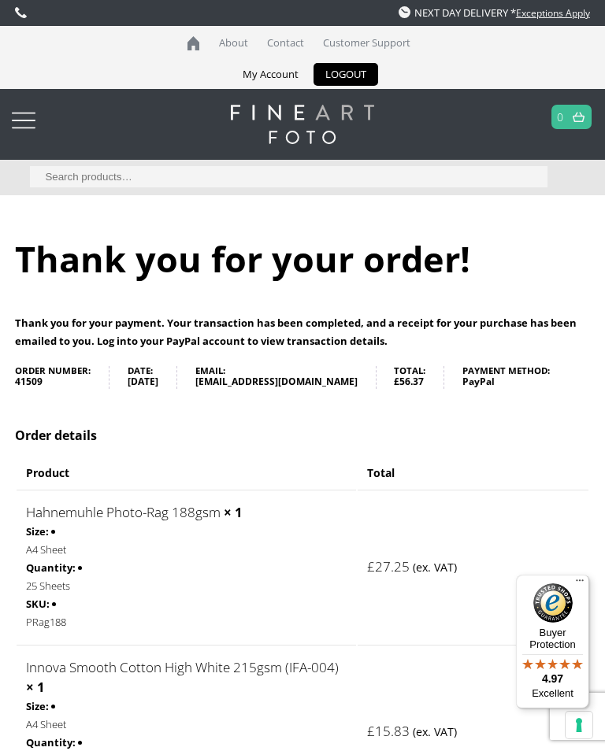
click at [354, 69] on link "LOGOUT" at bounding box center [345, 74] width 65 height 23
